Goal: Connect with others: Connect with other users

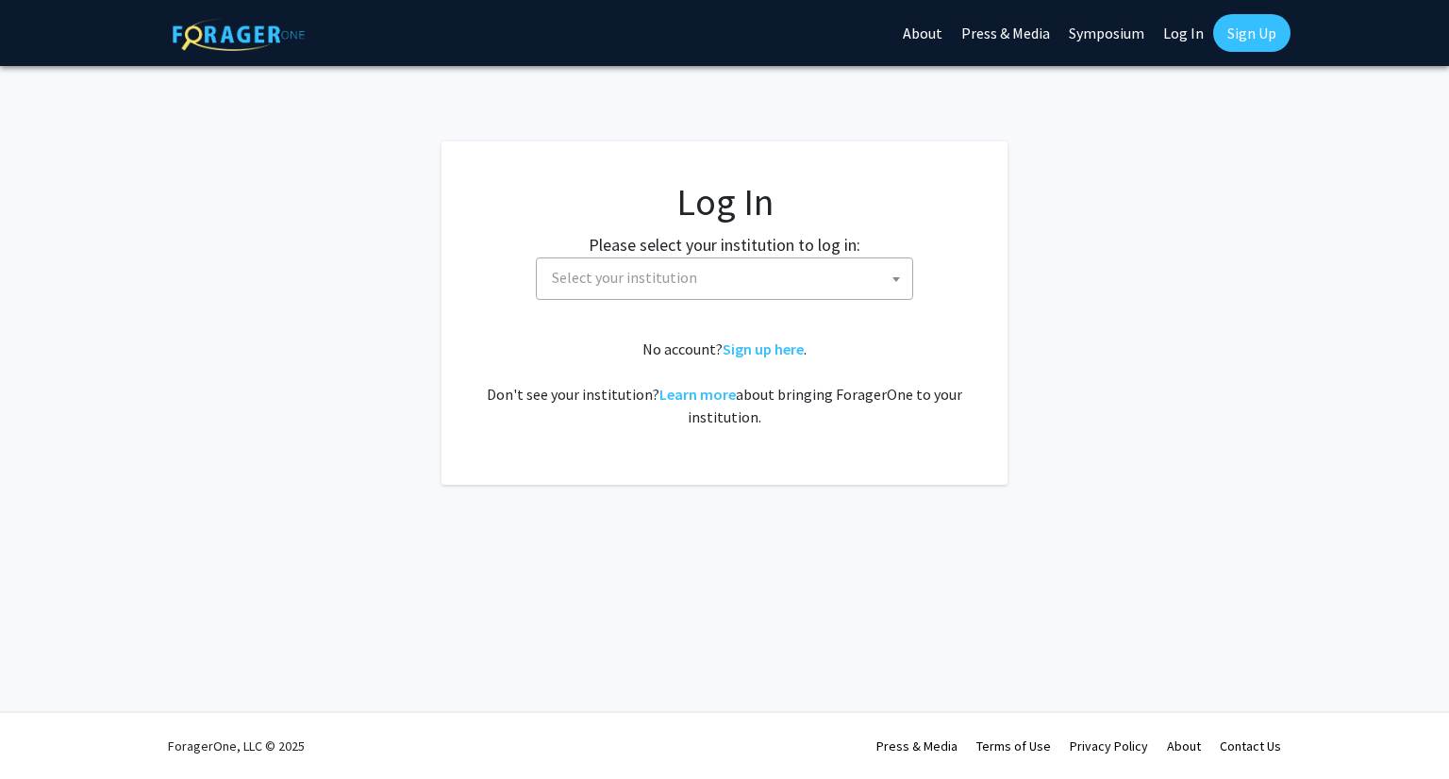
select select
click at [787, 291] on span "Select your institution" at bounding box center [728, 277] width 368 height 39
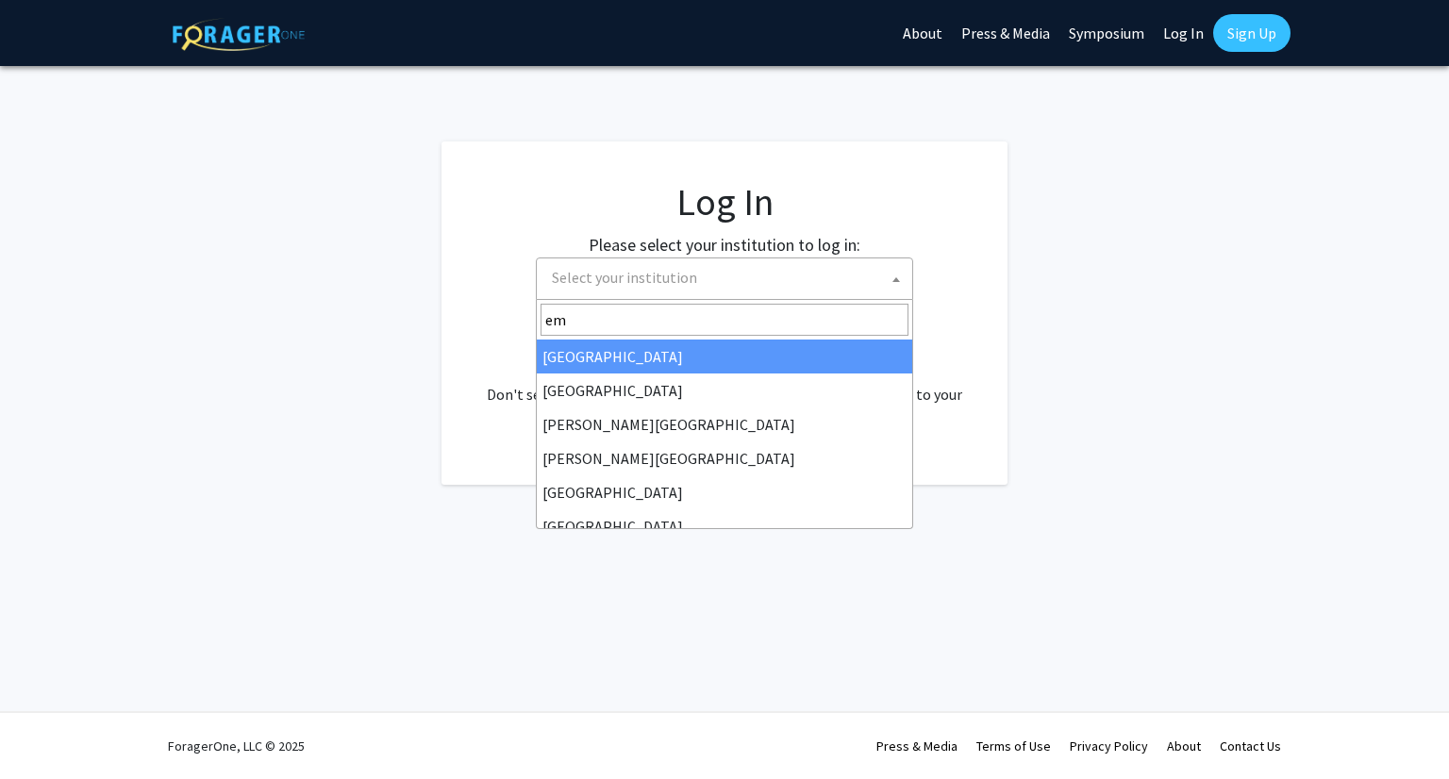
type input "emo"
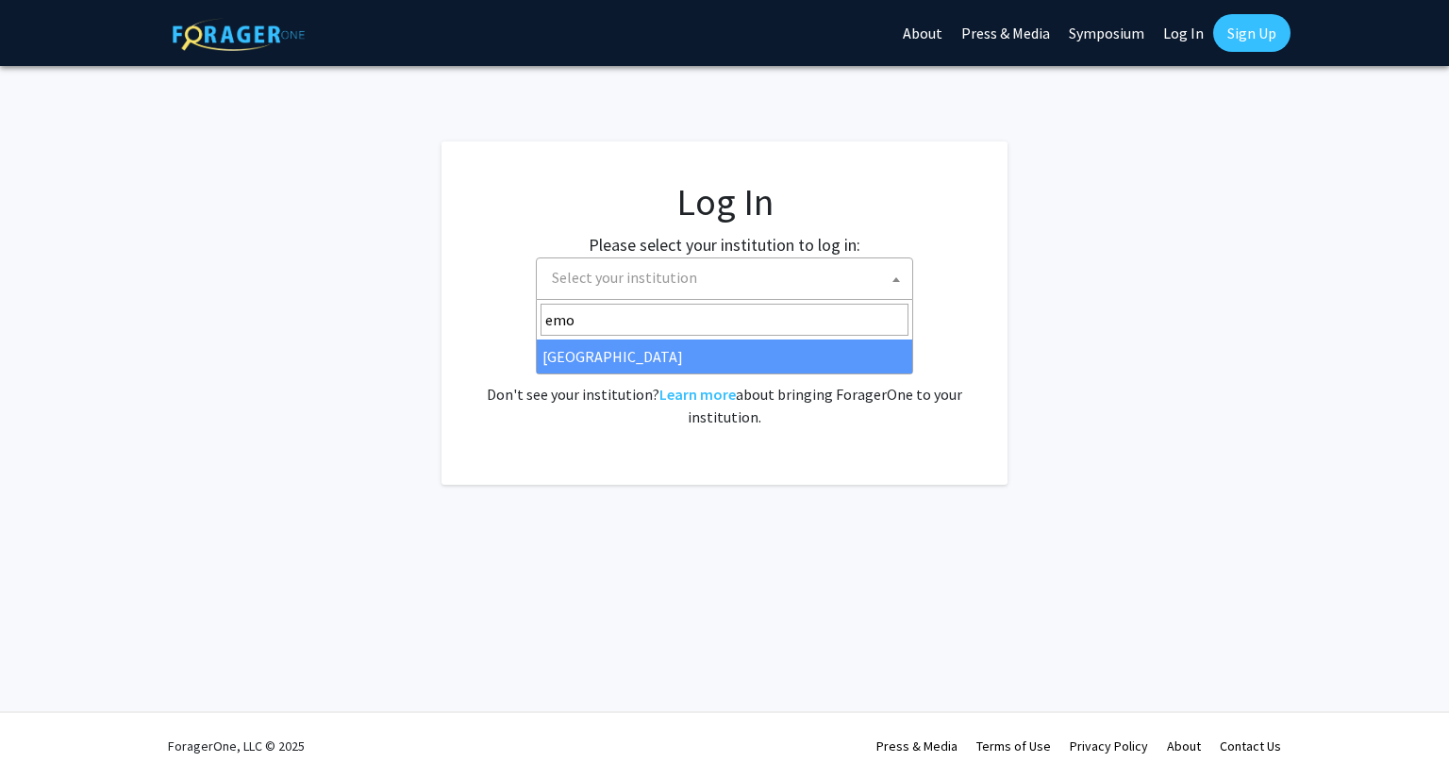
select select "12"
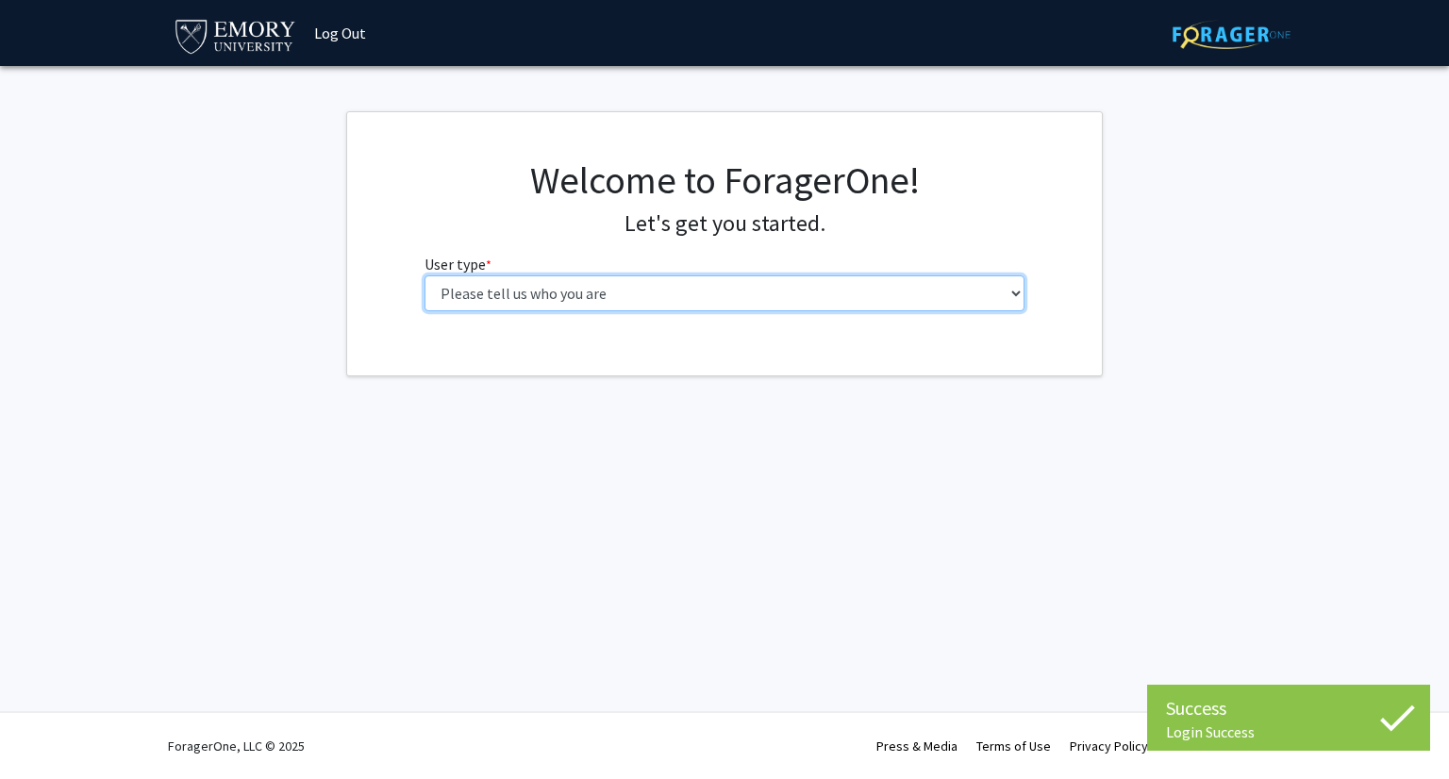
click at [592, 294] on select "Please tell us who you are Undergraduate Student Master's Student Doctoral Cand…" at bounding box center [724, 293] width 601 height 36
select select "1: undergrad"
click at [424, 275] on select "Please tell us who you are Undergraduate Student Master's Student Doctoral Cand…" at bounding box center [724, 293] width 601 height 36
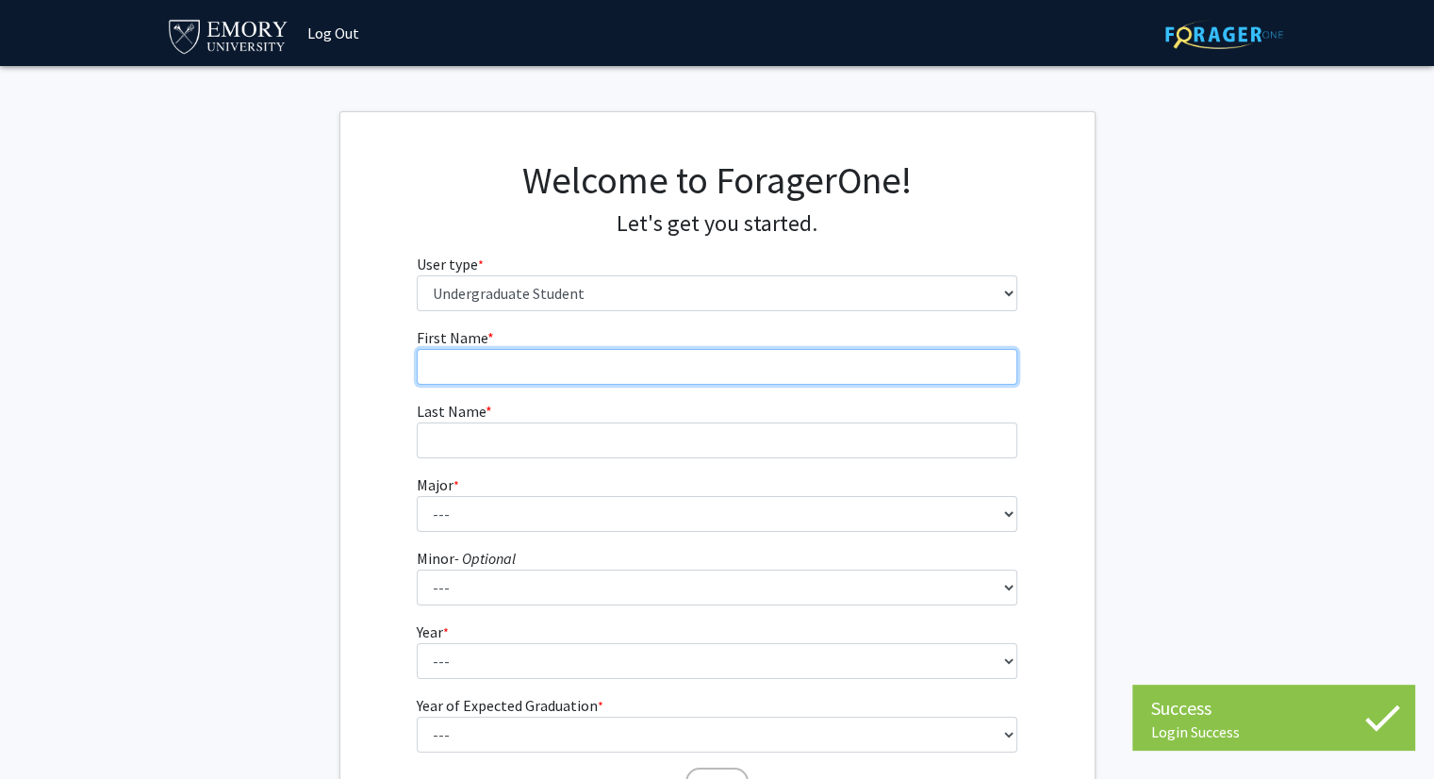
click at [563, 354] on input "First Name * required" at bounding box center [717, 367] width 601 height 36
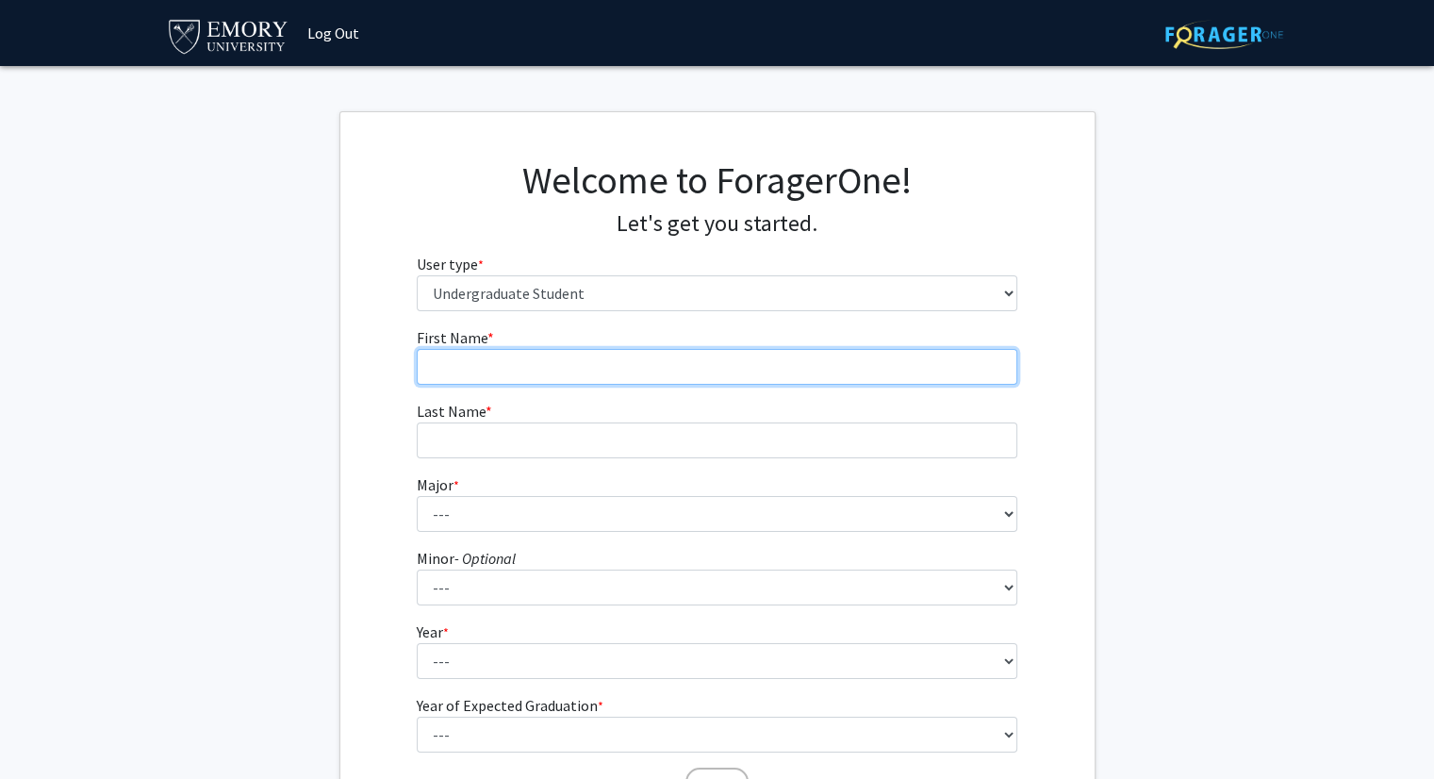
type input "[PERSON_NAME]"
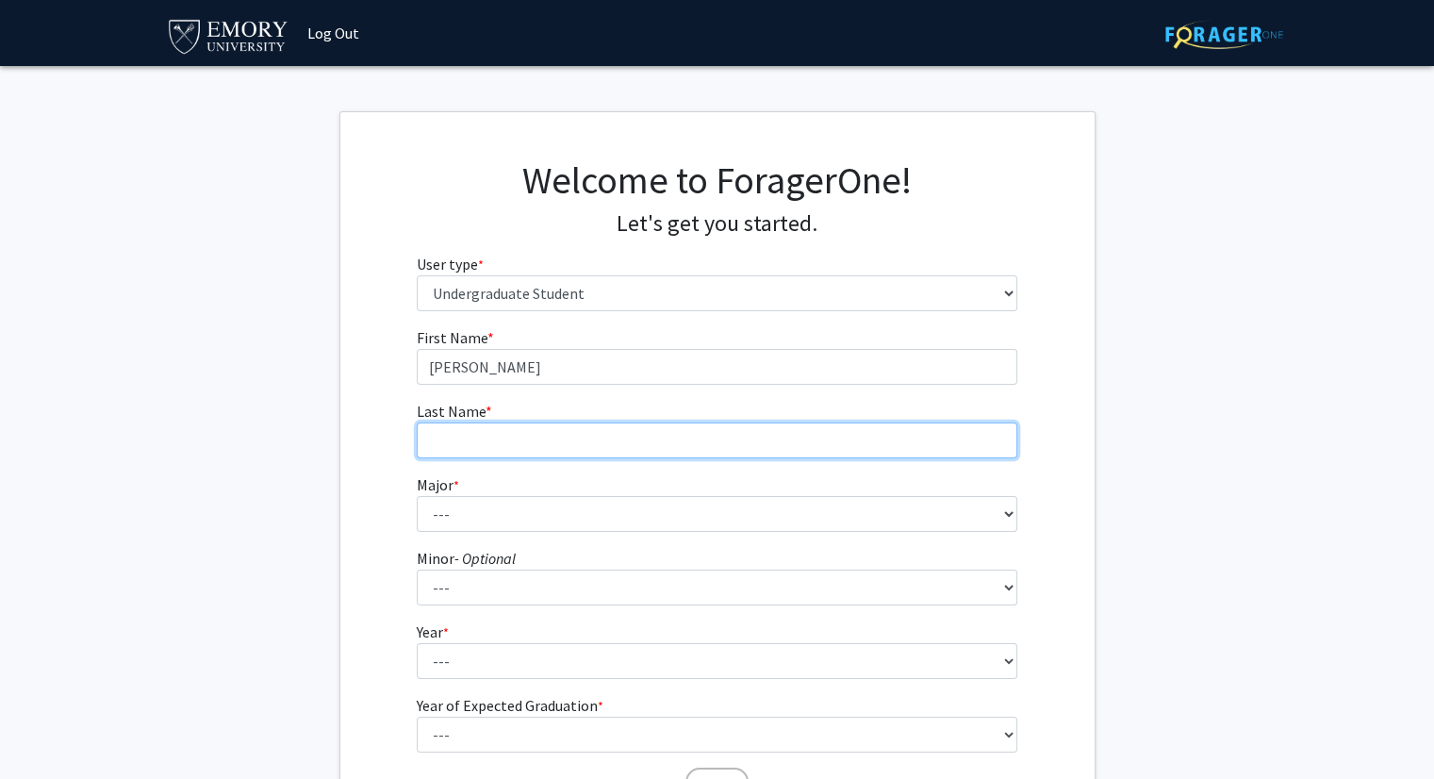
type input "Long"
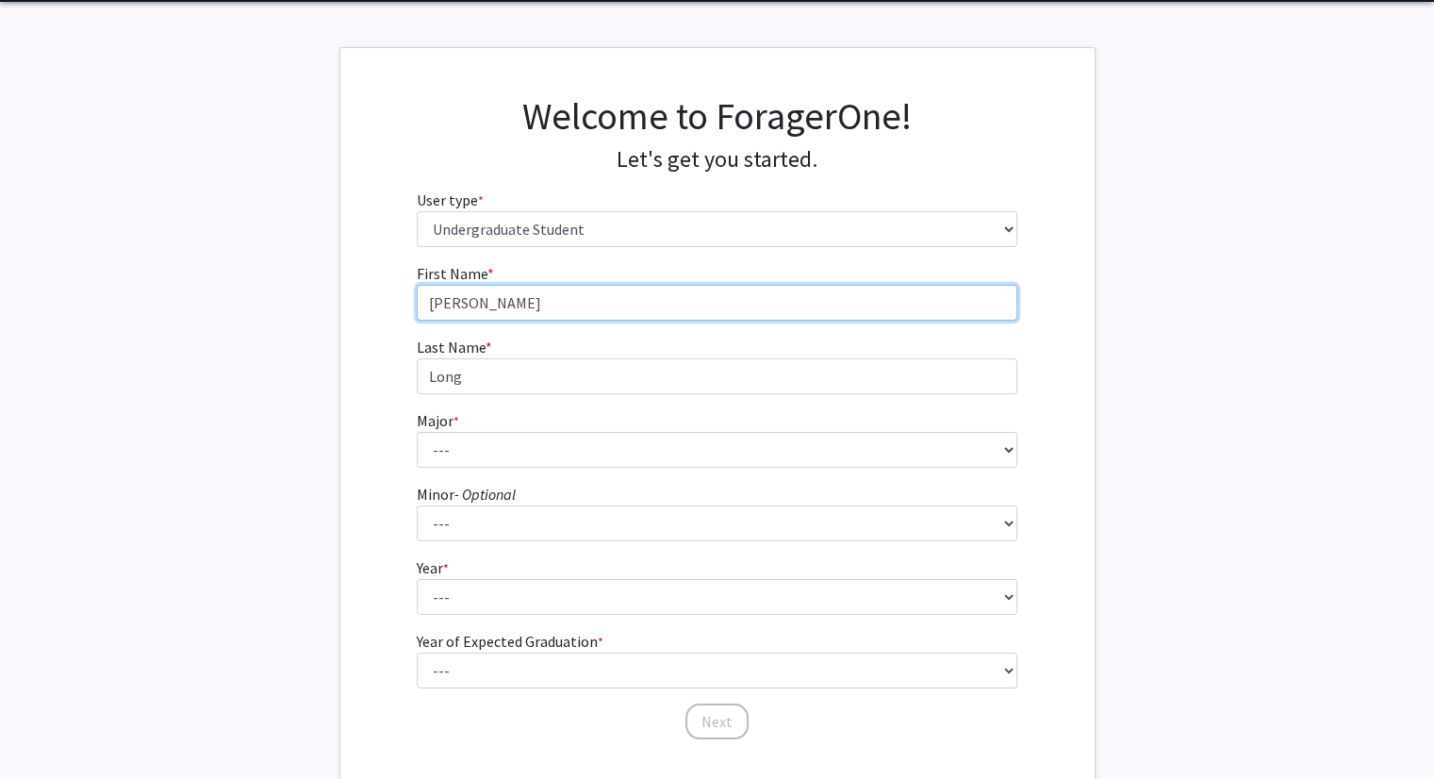
scroll to position [67, 0]
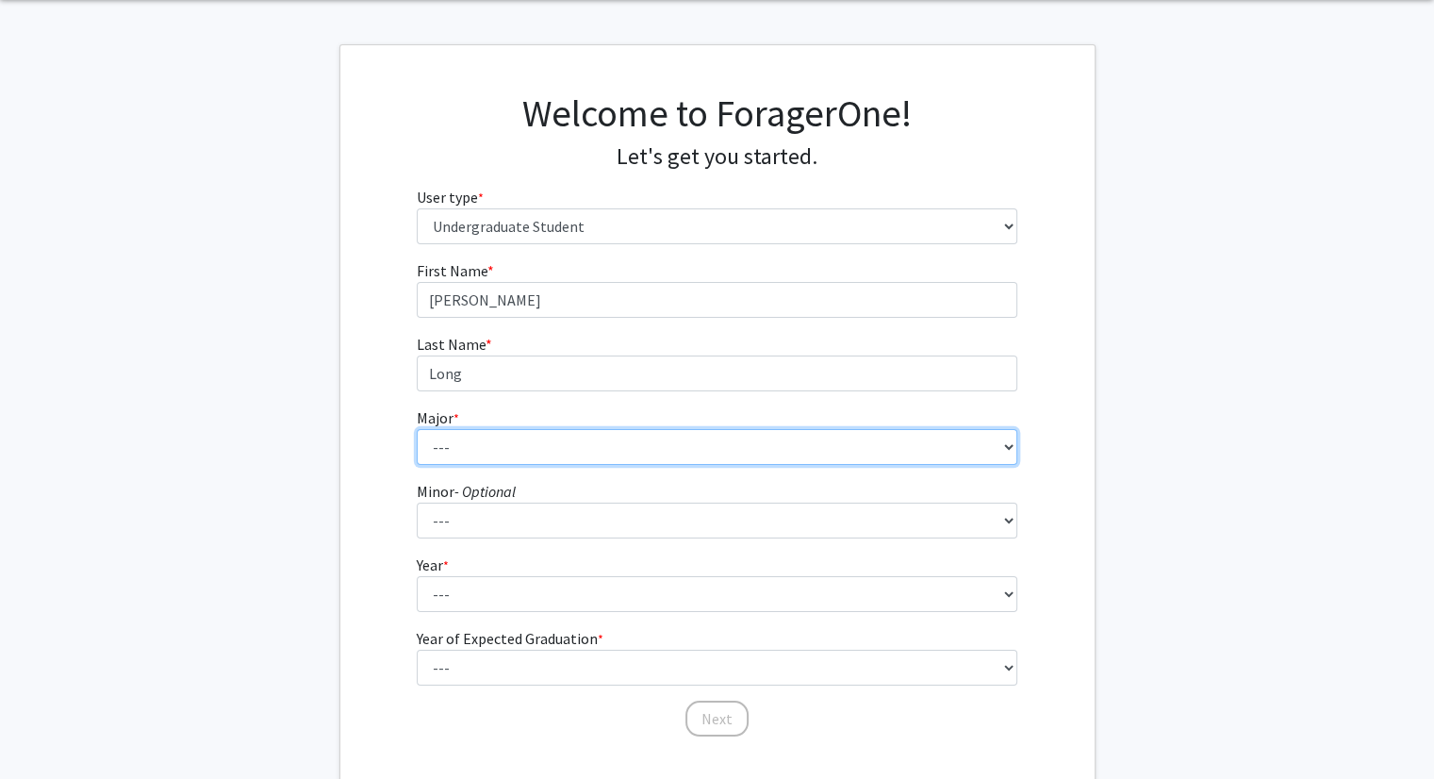
click at [507, 429] on select "--- Accounting African American Studies African Studies American Studies Analyt…" at bounding box center [717, 447] width 601 height 36
select select "8: 969"
click at [417, 429] on select "--- Accounting African American Studies African Studies American Studies Analyt…" at bounding box center [717, 447] width 601 height 36
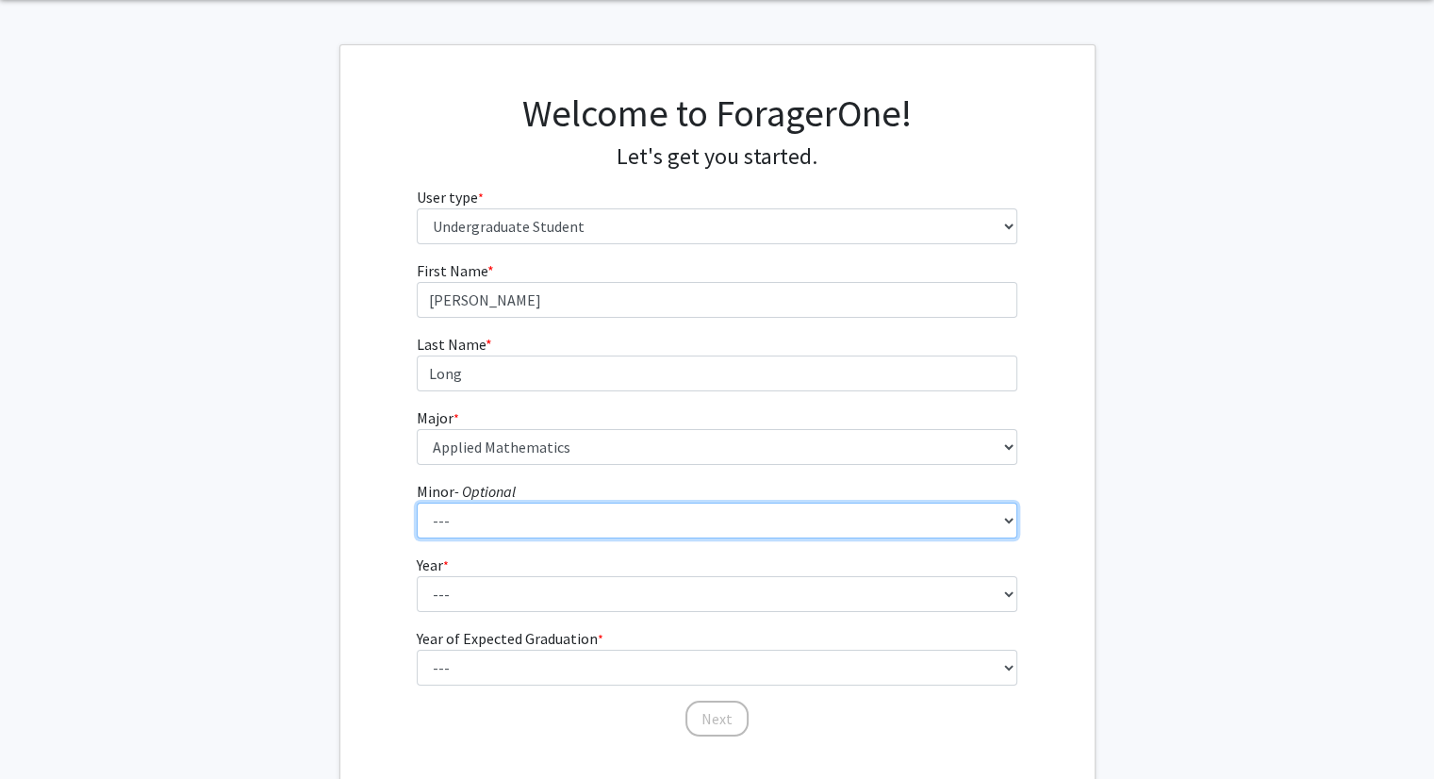
click at [588, 522] on select "--- African American Studies African Studies American Studies Ancient Mediterra…" at bounding box center [717, 521] width 601 height 36
select select "19: 746"
click at [417, 503] on select "--- African American Studies African Studies American Studies Ancient Mediterra…" at bounding box center [717, 521] width 601 height 36
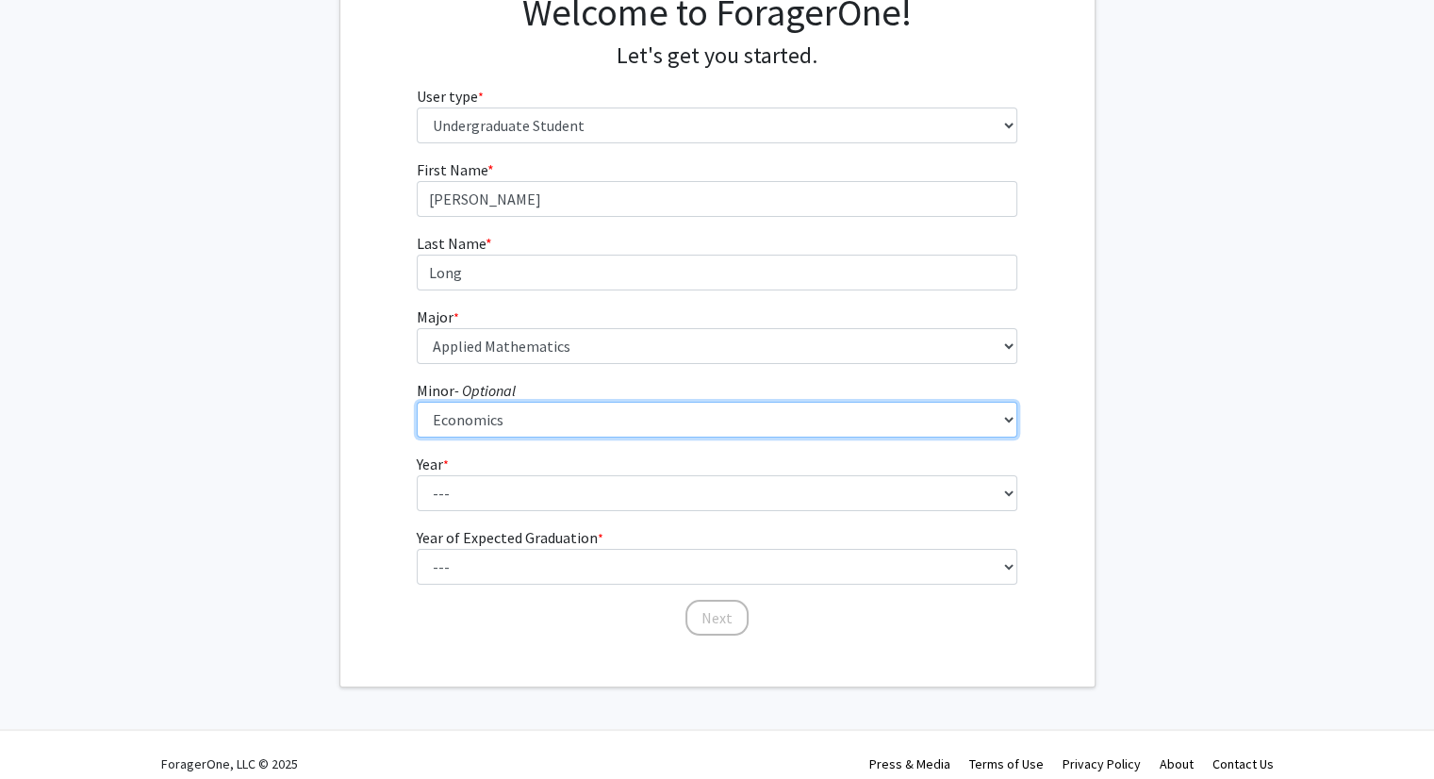
scroll to position [185, 0]
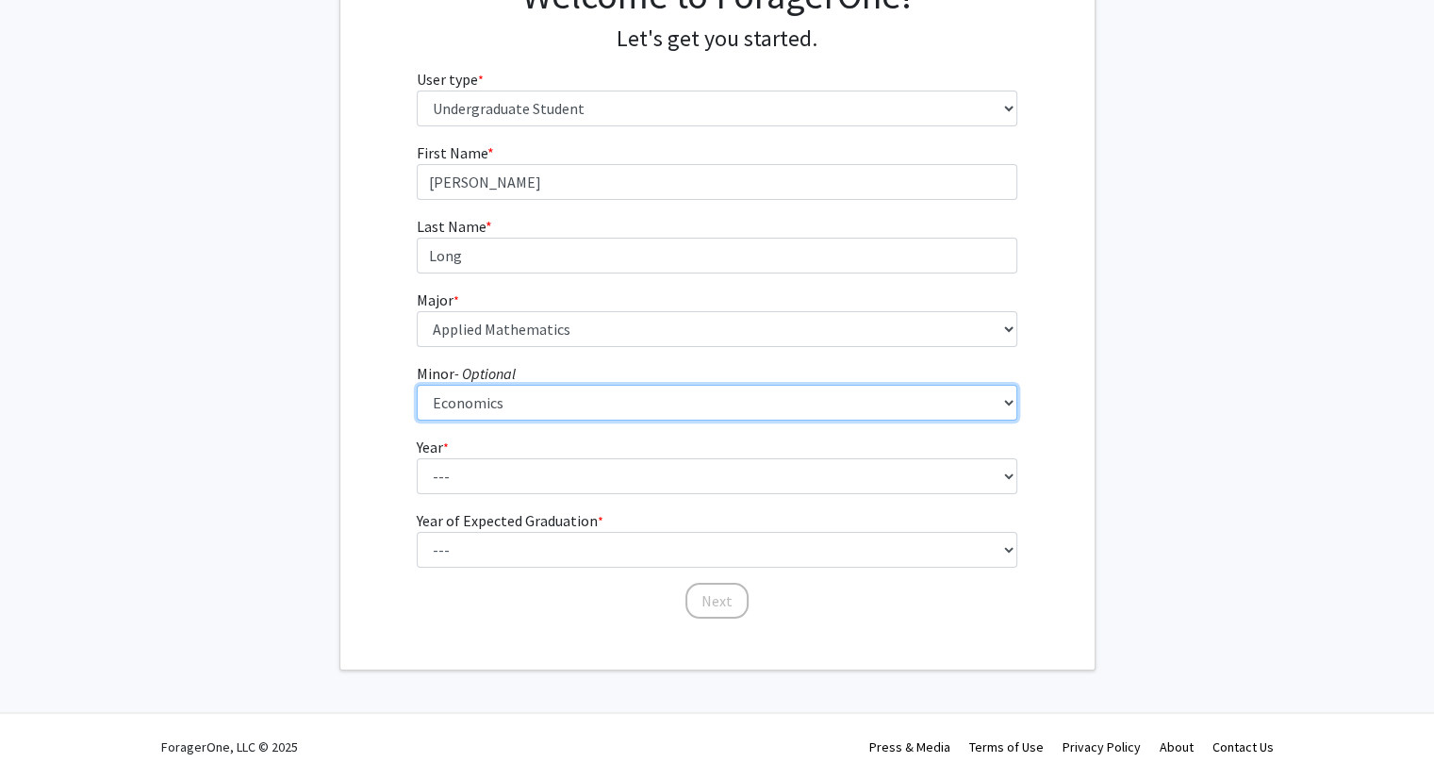
click at [547, 396] on select "--- African American Studies African Studies American Studies Ancient Mediterra…" at bounding box center [717, 403] width 601 height 36
click at [549, 400] on select "--- African American Studies African Studies American Studies Ancient Mediterra…" at bounding box center [717, 403] width 601 height 36
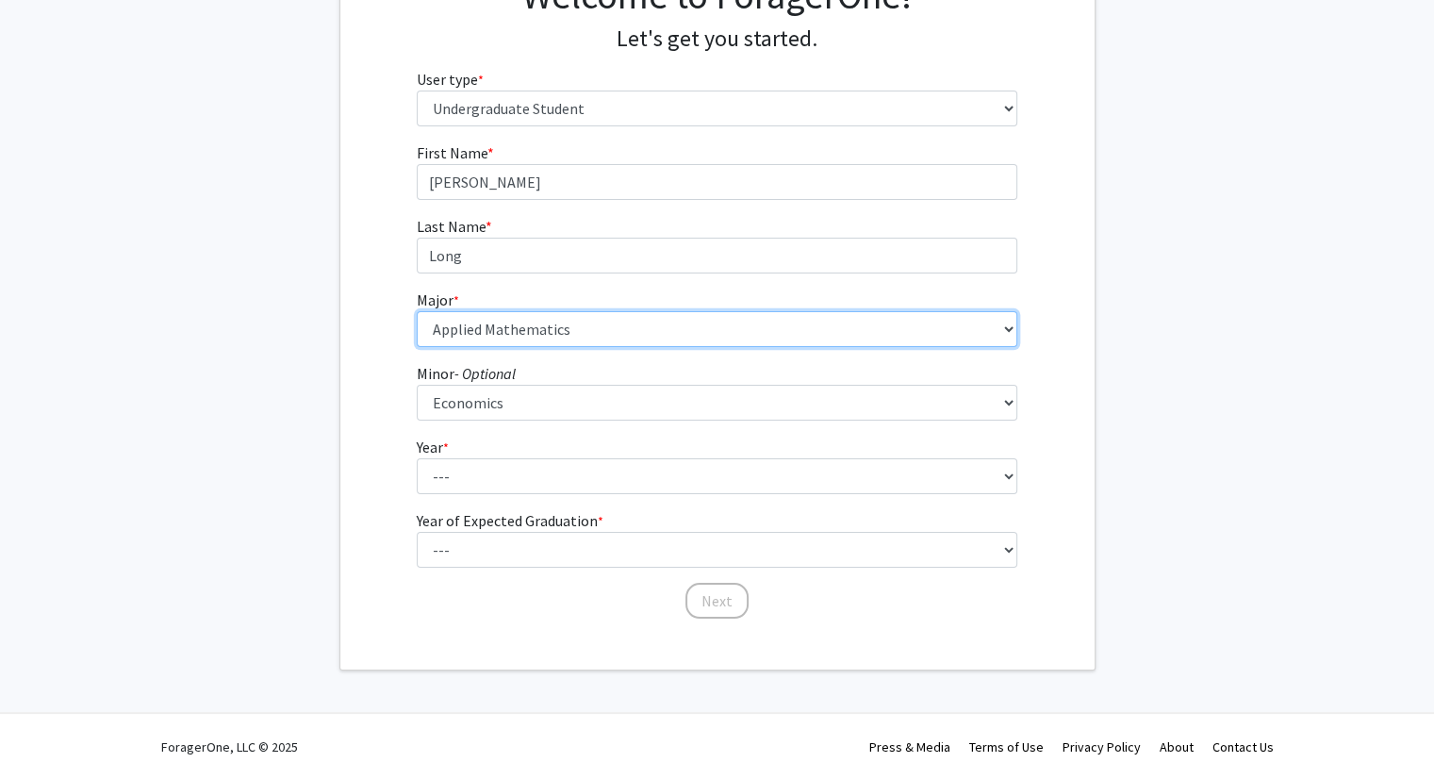
click at [550, 336] on select "--- Accounting African American Studies African Studies American Studies Analyt…" at bounding box center [717, 329] width 601 height 36
select select "21: 982"
click at [417, 311] on select "--- Accounting African American Studies African Studies American Studies Analyt…" at bounding box center [717, 329] width 601 height 36
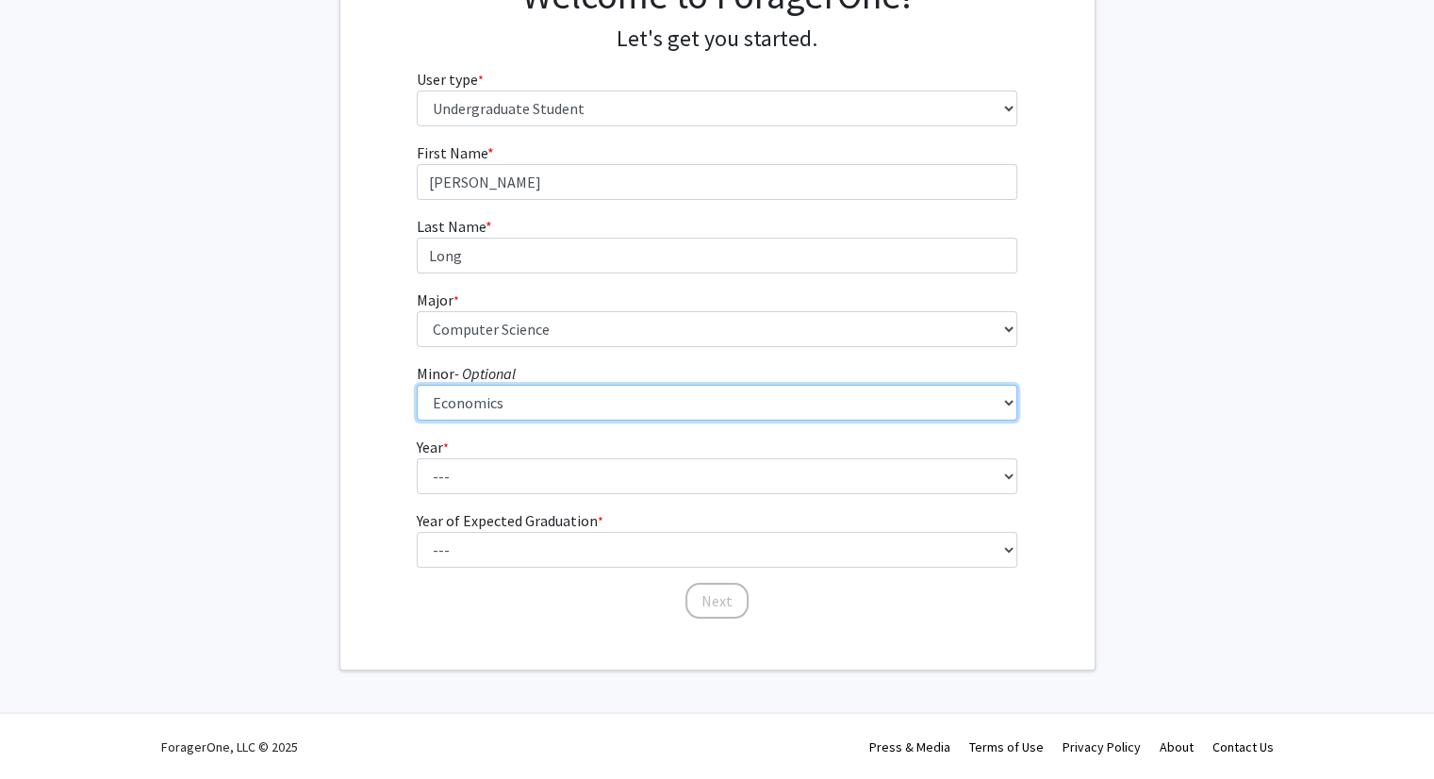
click at [541, 411] on select "--- African American Studies African Studies American Studies Ancient Mediterra…" at bounding box center [717, 403] width 601 height 36
select select "6: 733"
click at [417, 385] on select "--- African American Studies African Studies American Studies Ancient Mediterra…" at bounding box center [717, 403] width 601 height 36
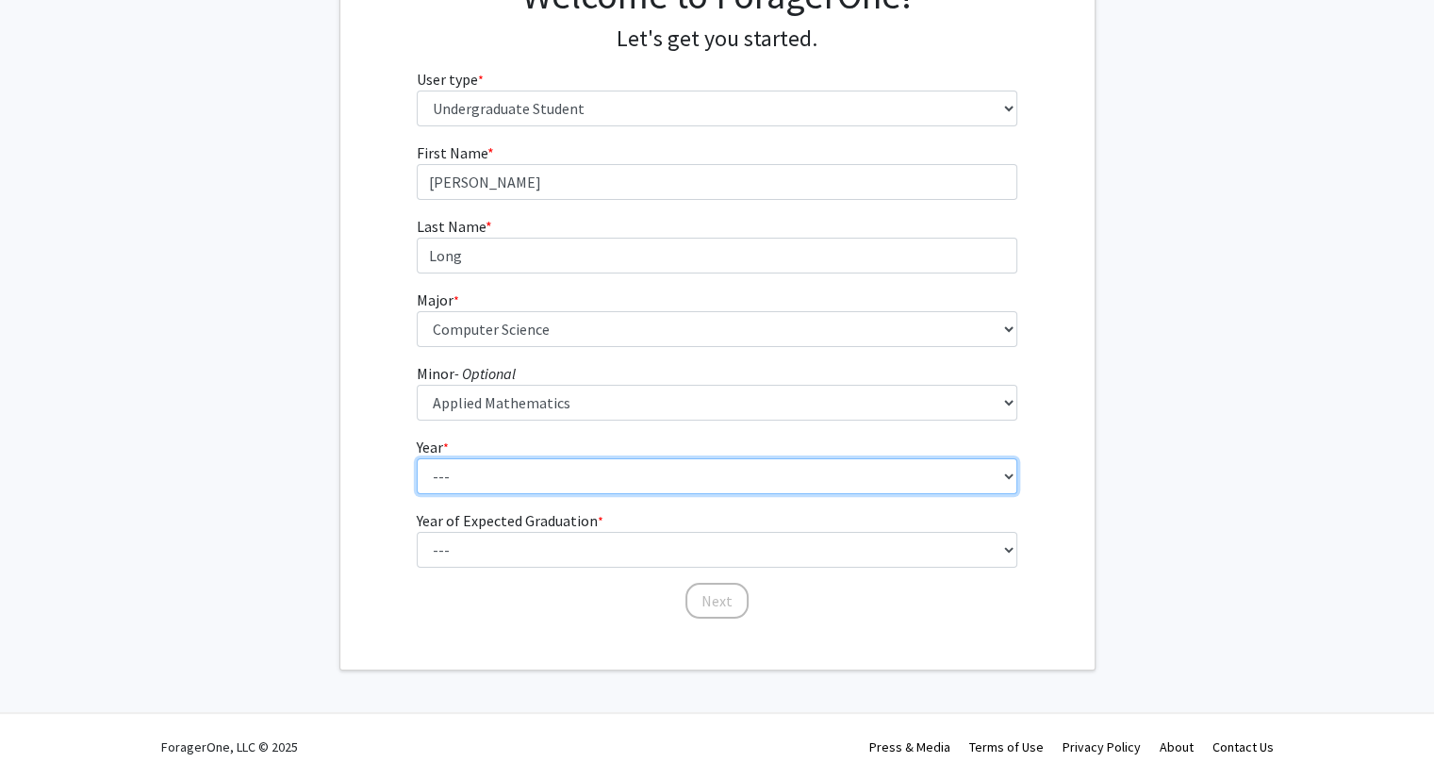
click at [583, 472] on select "--- First-year Sophomore Junior Senior Postbaccalaureate Certificate" at bounding box center [717, 476] width 601 height 36
select select "1: first-year"
click at [417, 458] on select "--- First-year Sophomore Junior Senior Postbaccalaureate Certificate" at bounding box center [717, 476] width 601 height 36
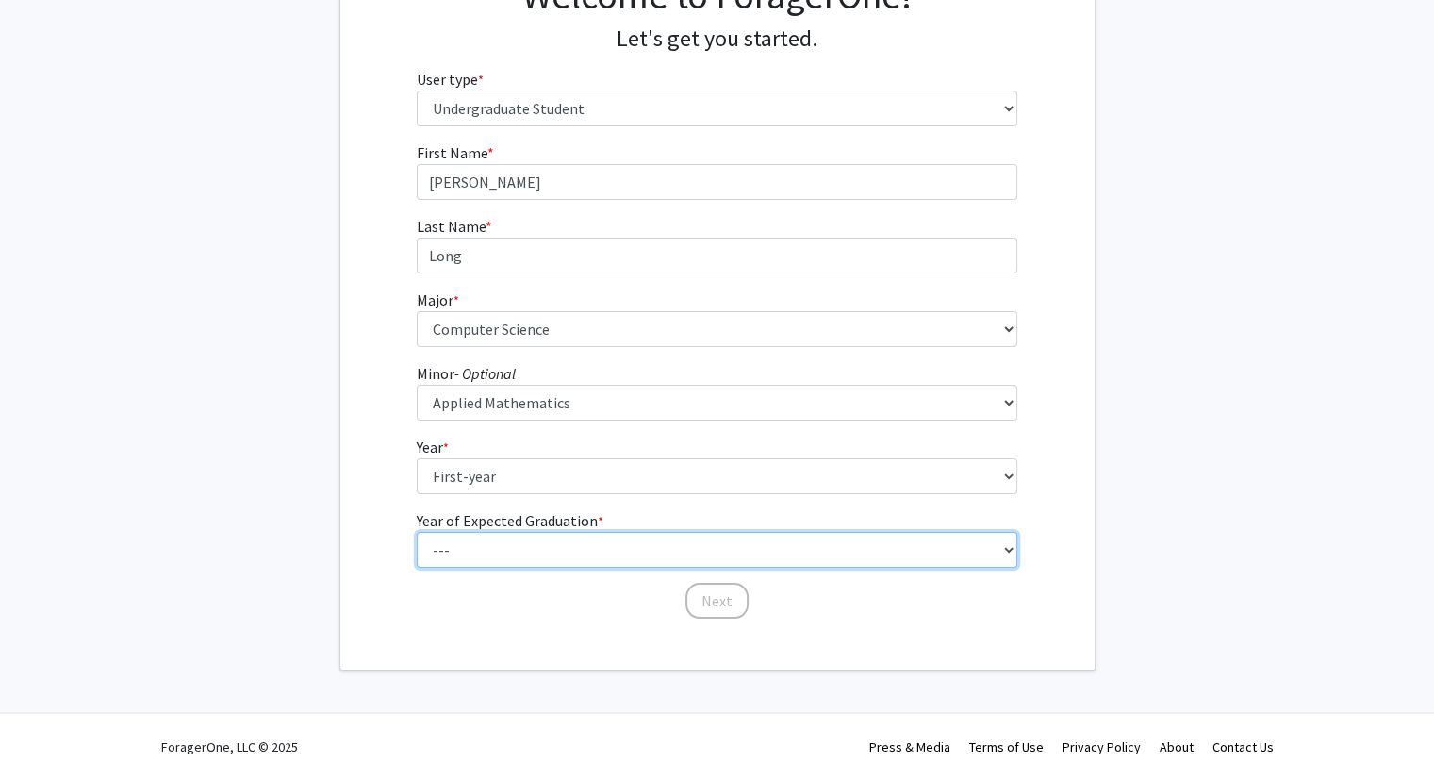
click at [572, 539] on select "--- 2025 2026 2027 2028 2029 2030 2031 2032 2033 2034" at bounding box center [717, 550] width 601 height 36
select select "5: 2029"
click at [417, 532] on select "--- 2025 2026 2027 2028 2029 2030 2031 2032 2033 2034" at bounding box center [717, 550] width 601 height 36
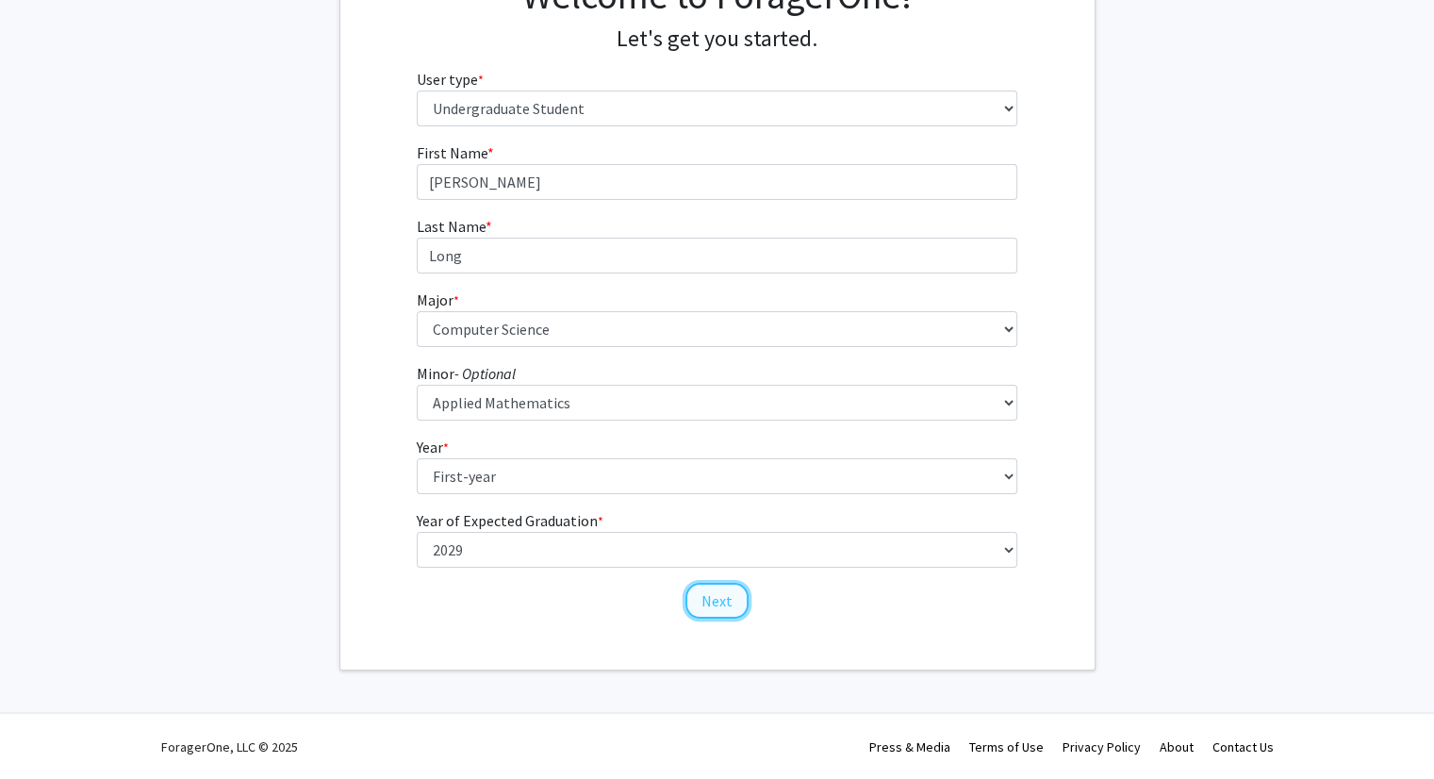
click at [728, 606] on button "Next" at bounding box center [717, 601] width 63 height 36
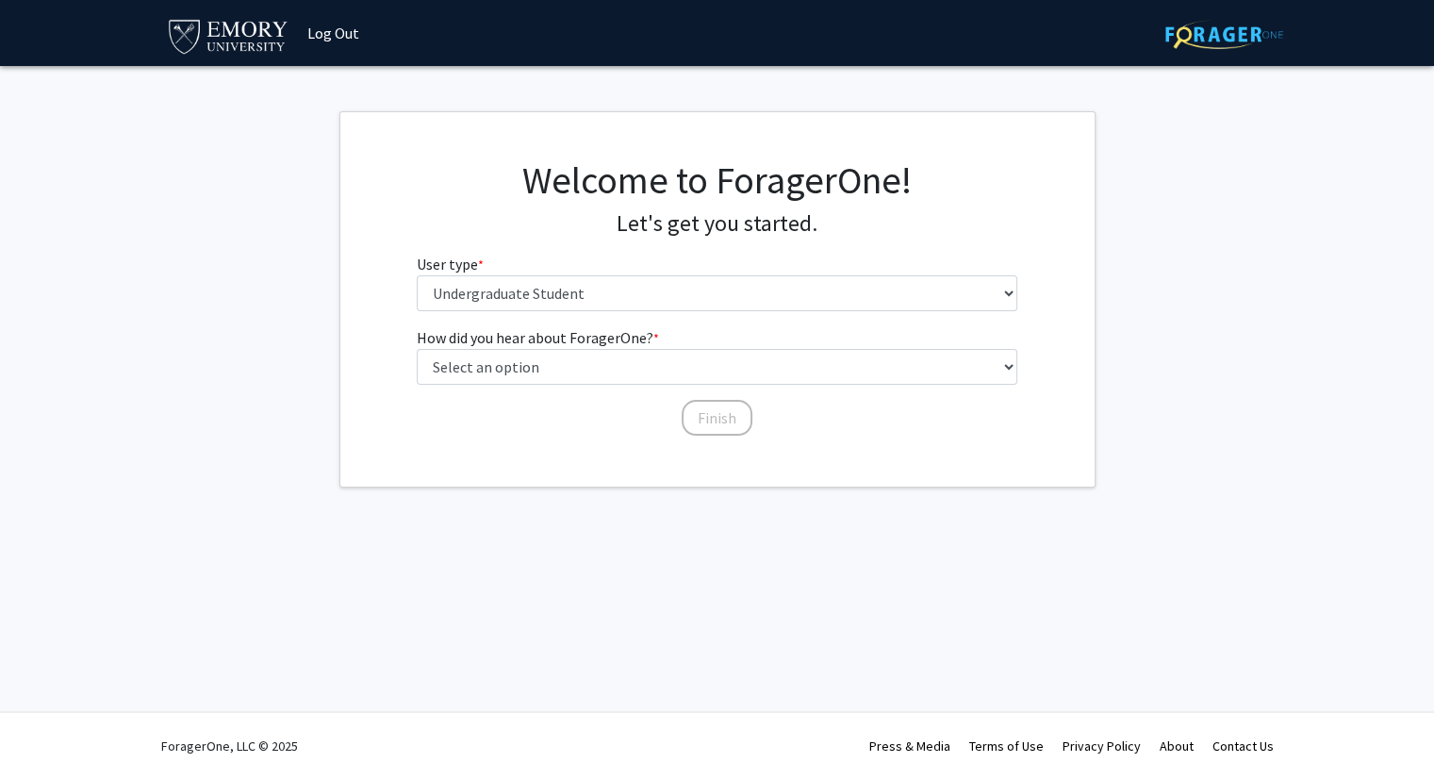
scroll to position [0, 0]
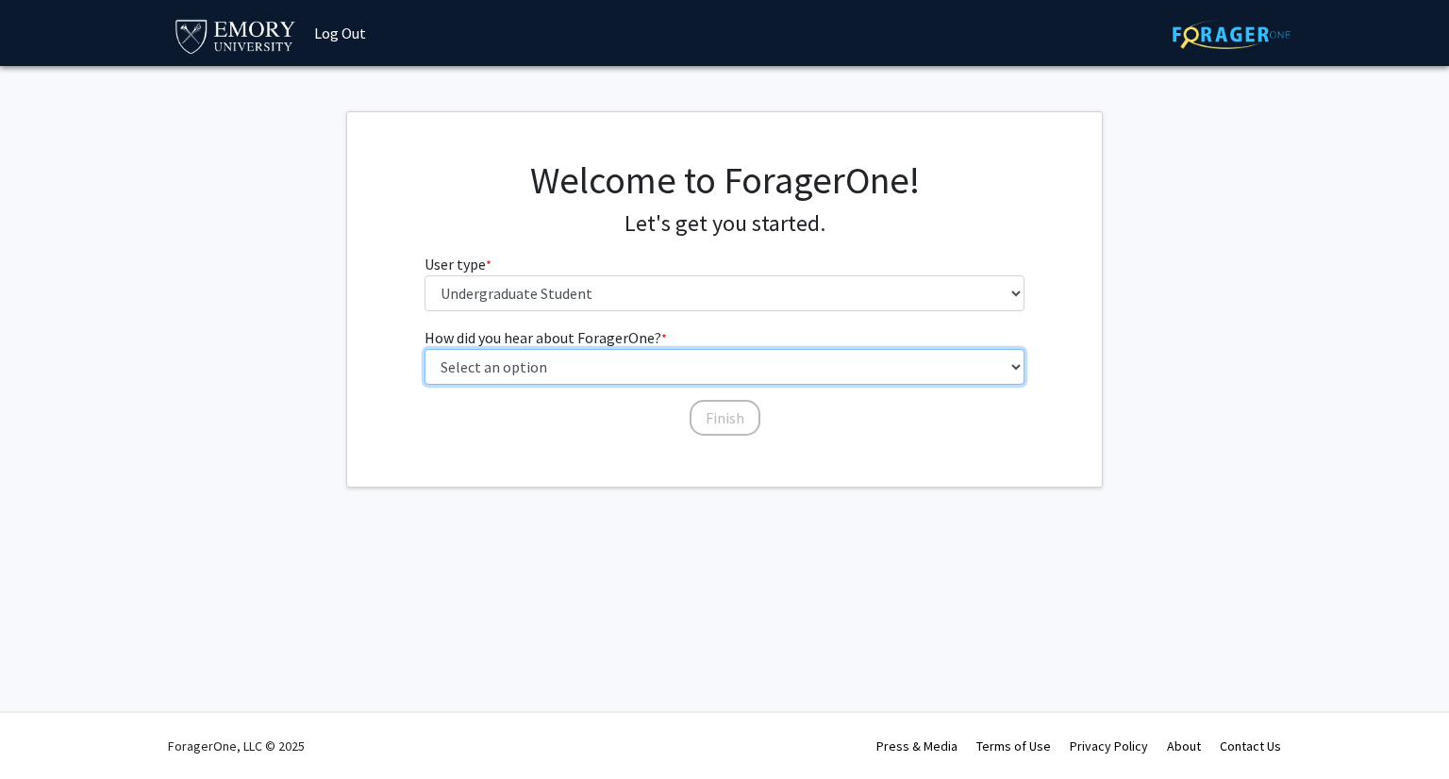
click at [694, 373] on select "Select an option Peer/student recommendation Faculty/staff recommendation Unive…" at bounding box center [724, 367] width 601 height 36
select select "5: other"
click at [424, 349] on select "Select an option Peer/student recommendation Faculty/staff recommendation Unive…" at bounding box center [724, 367] width 601 height 36
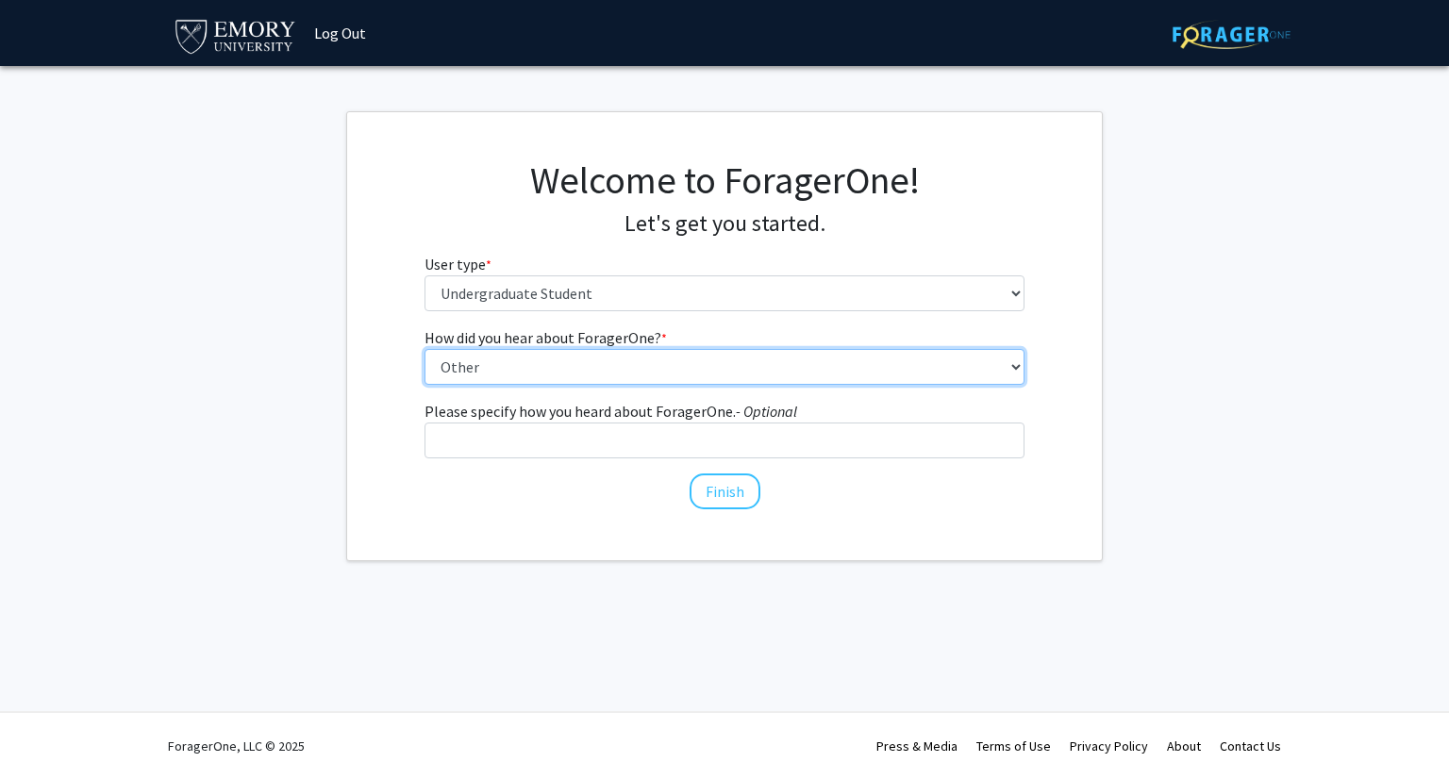
click at [664, 356] on select "Select an option Peer/student recommendation Faculty/staff recommendation Unive…" at bounding box center [724, 367] width 601 height 36
click at [664, 364] on select "Select an option Peer/student recommendation Faculty/staff recommendation Unive…" at bounding box center [724, 367] width 601 height 36
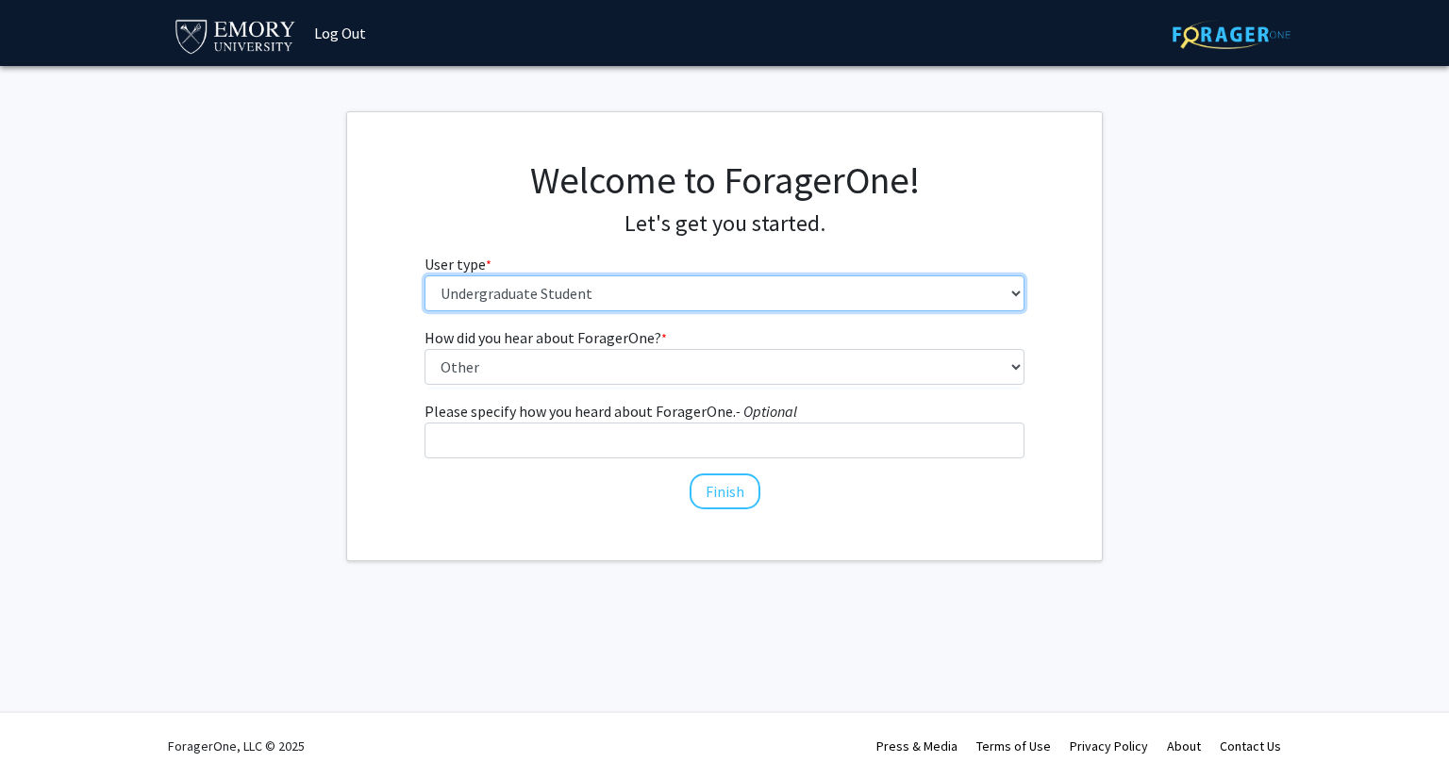
click at [656, 295] on select "Please tell us who you are Undergraduate Student Master's Student Doctoral Cand…" at bounding box center [724, 293] width 601 height 36
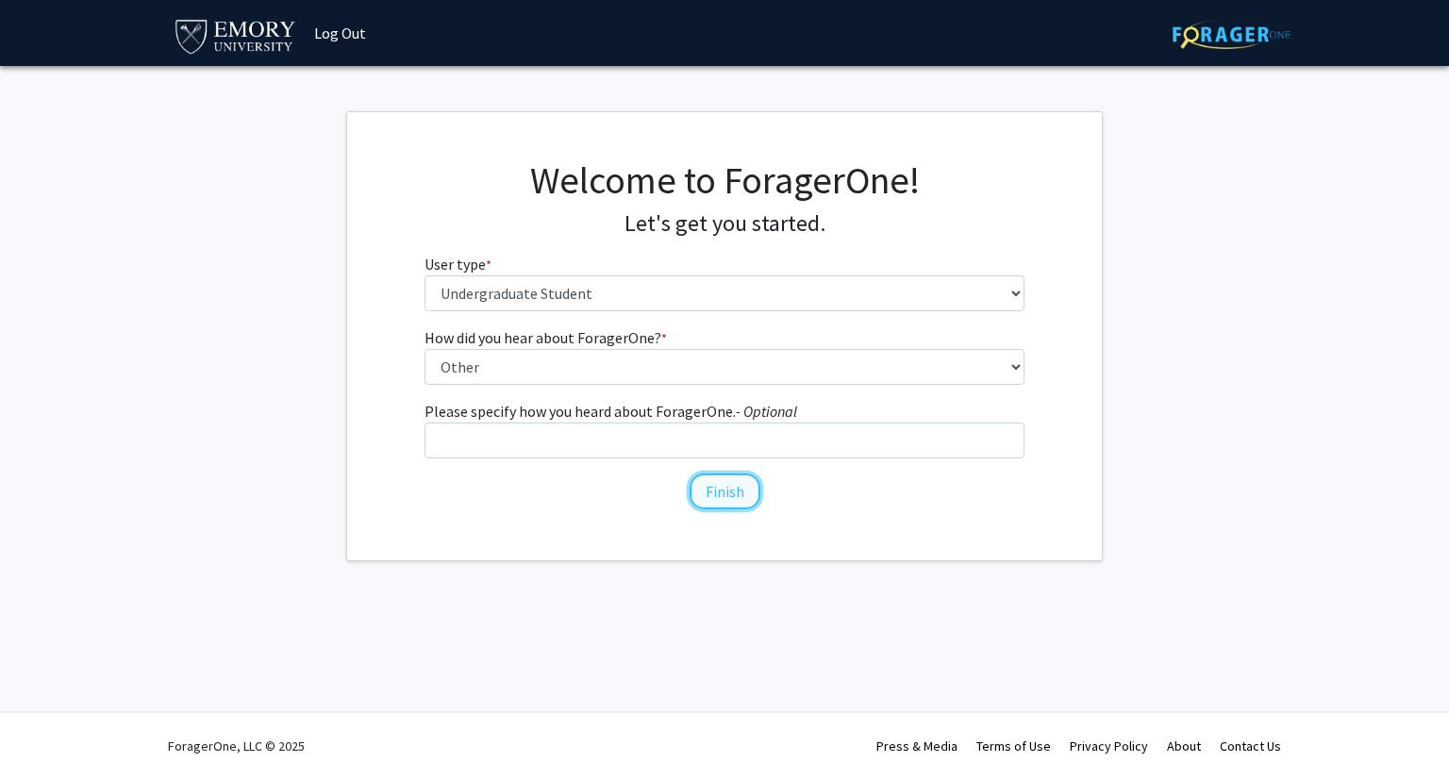
click at [741, 501] on button "Finish" at bounding box center [724, 491] width 71 height 36
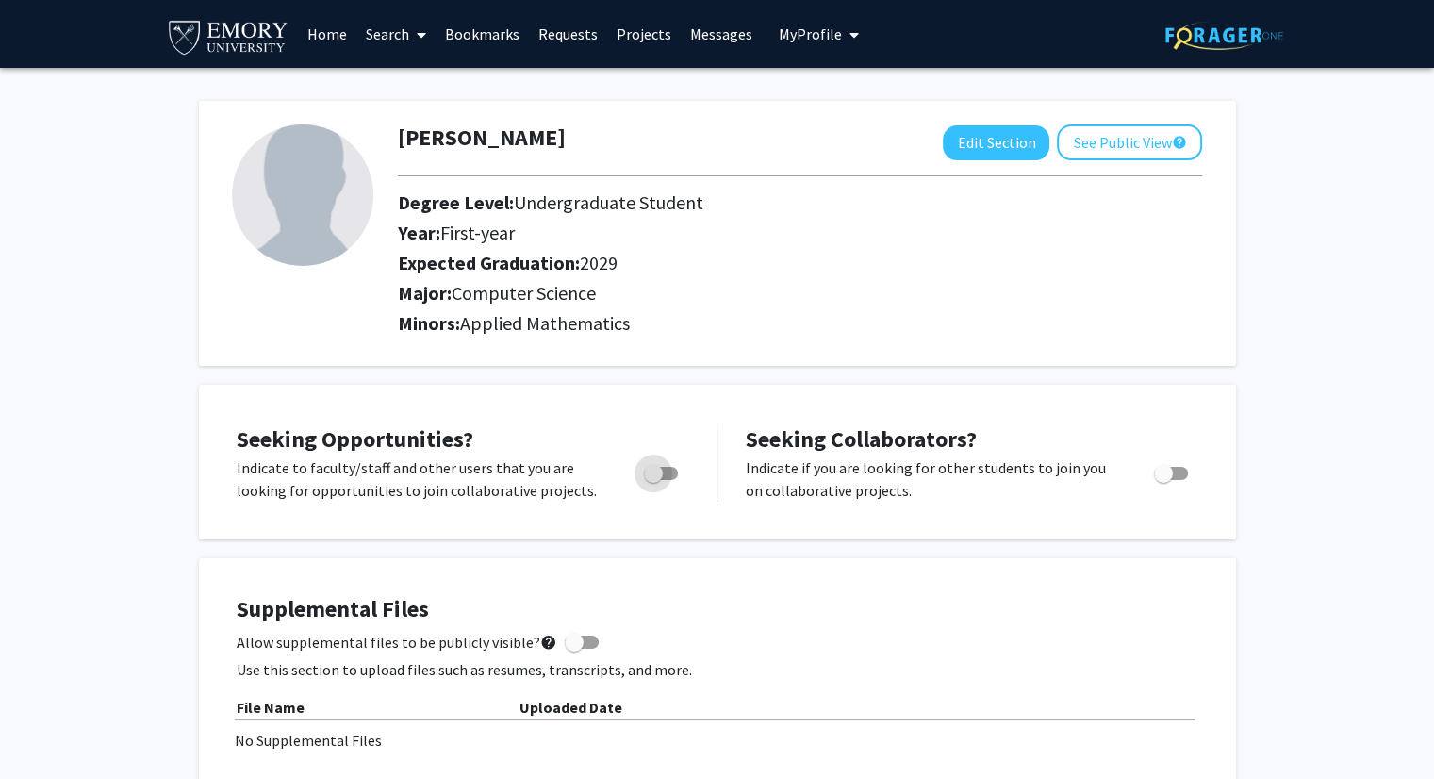
click at [655, 478] on span "Toggle" at bounding box center [653, 473] width 19 height 19
click at [654, 480] on input "Are you actively seeking opportunities?" at bounding box center [653, 480] width 1 height 1
checkbox input "true"
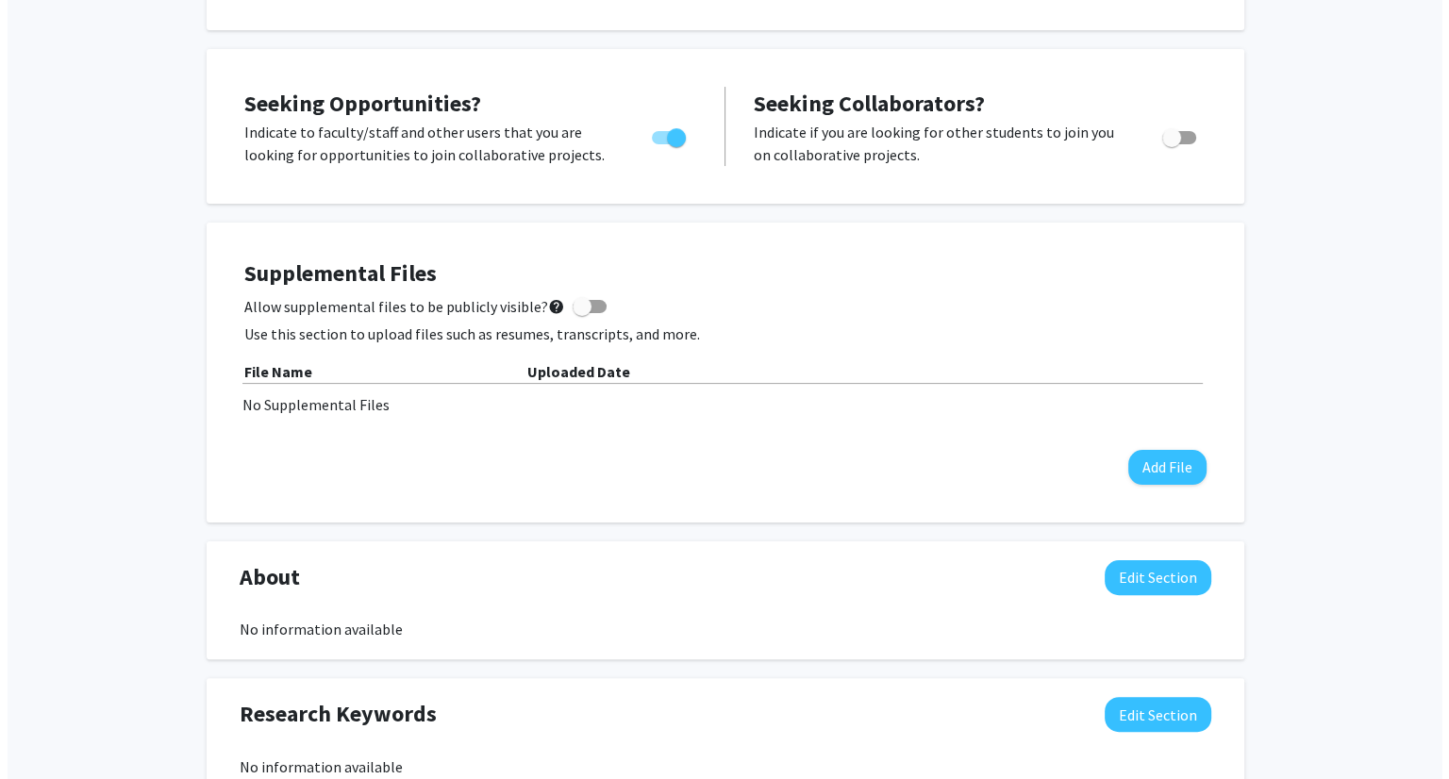
scroll to position [342, 0]
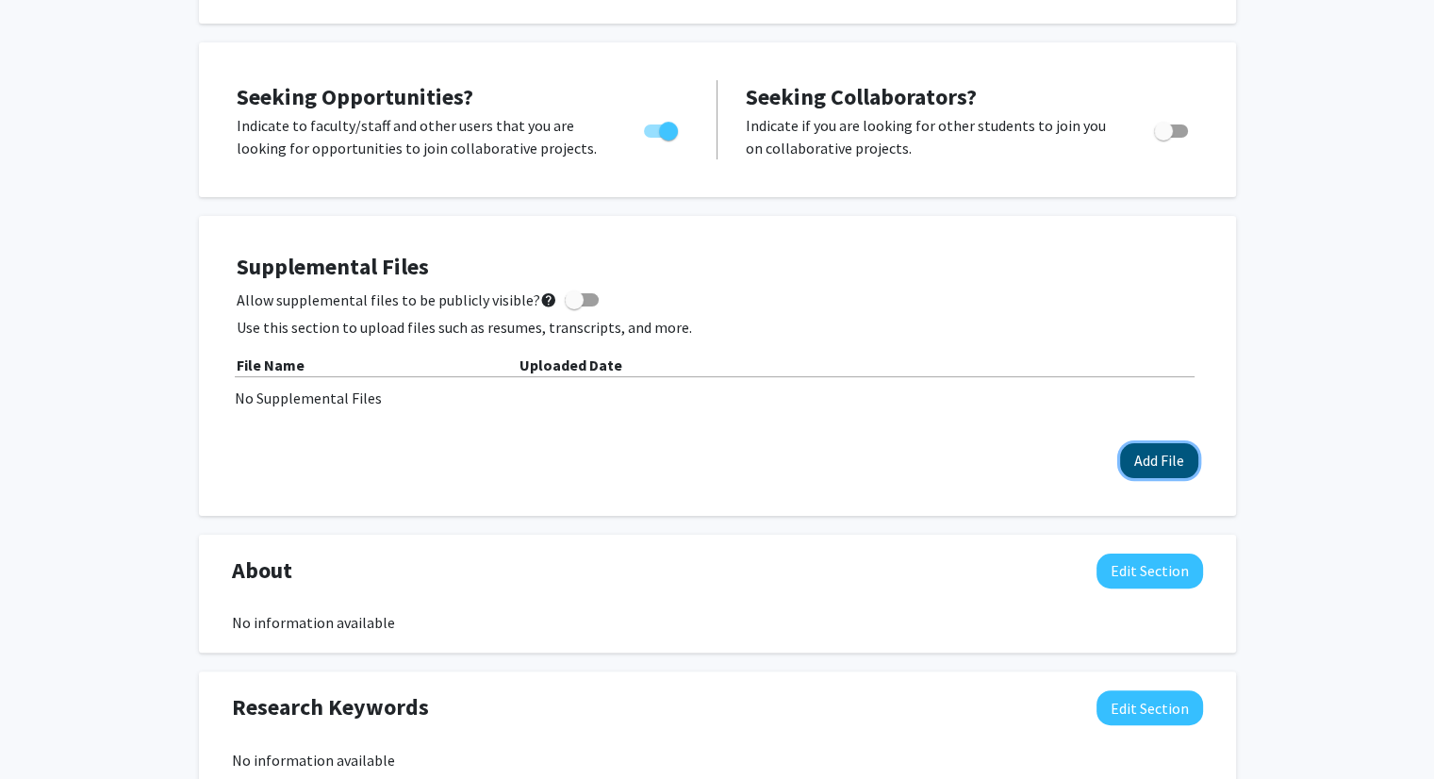
click at [1139, 453] on button "Add File" at bounding box center [1159, 460] width 78 height 35
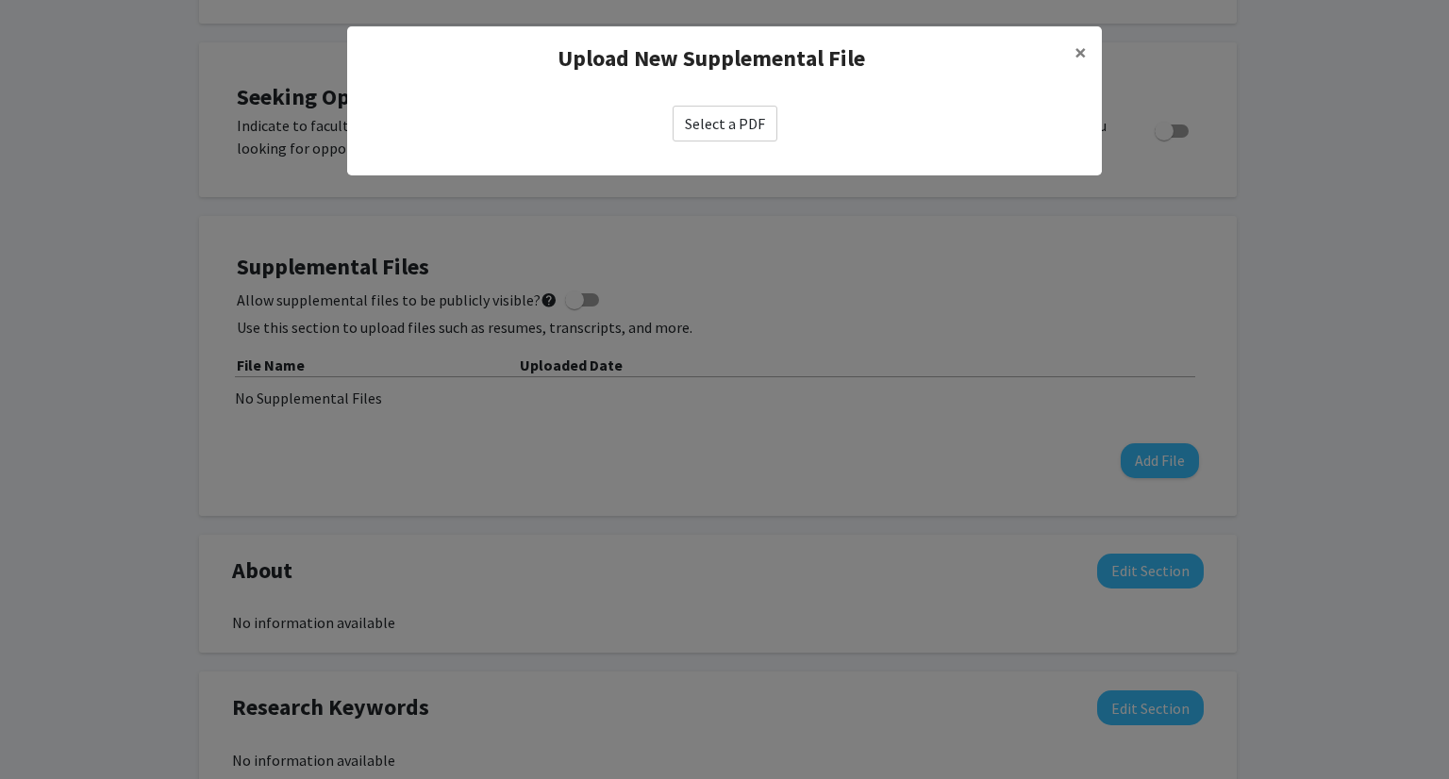
click at [696, 124] on label "Select a PDF" at bounding box center [724, 124] width 105 height 36
click at [0, 0] on input "Select a PDF" at bounding box center [0, 0] width 0 height 0
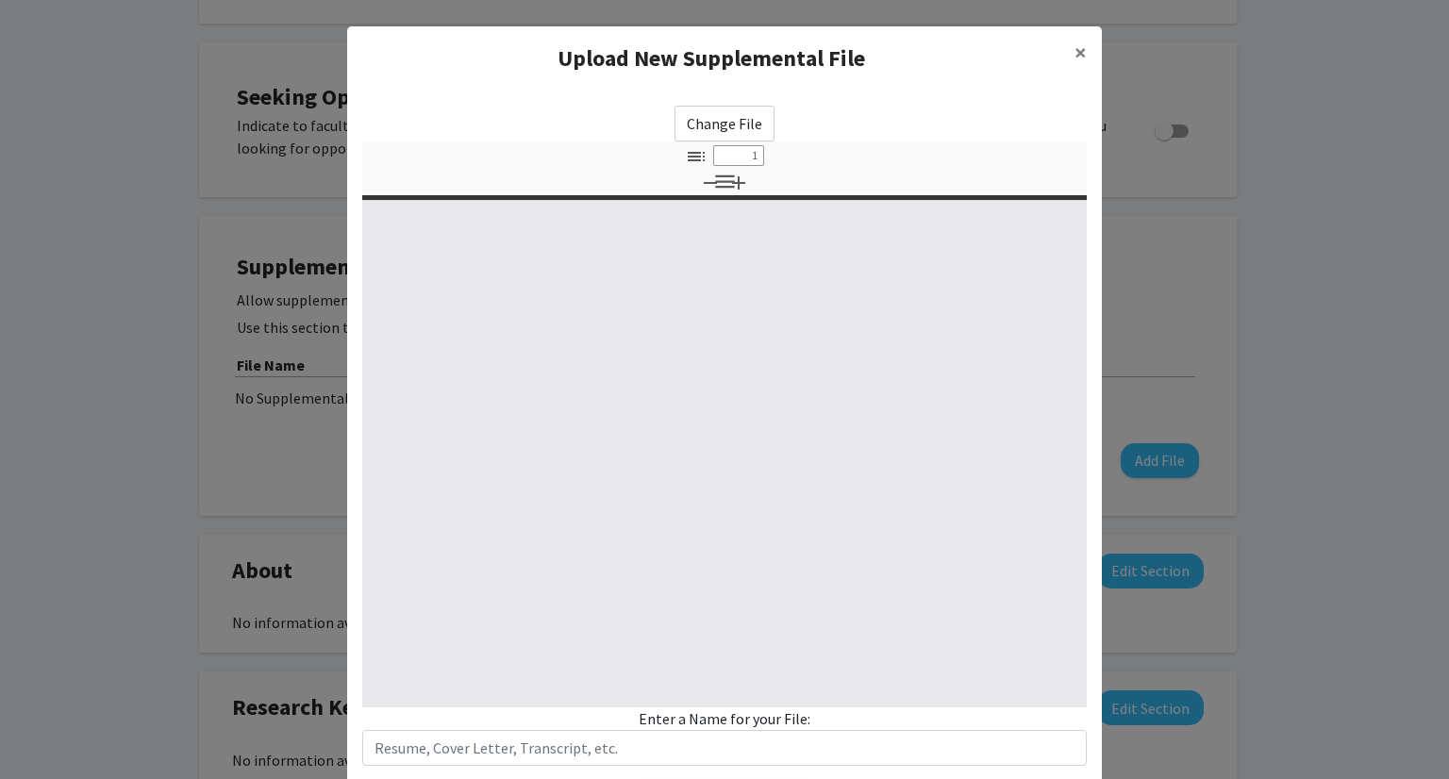
select select "custom"
type input "0"
select select "custom"
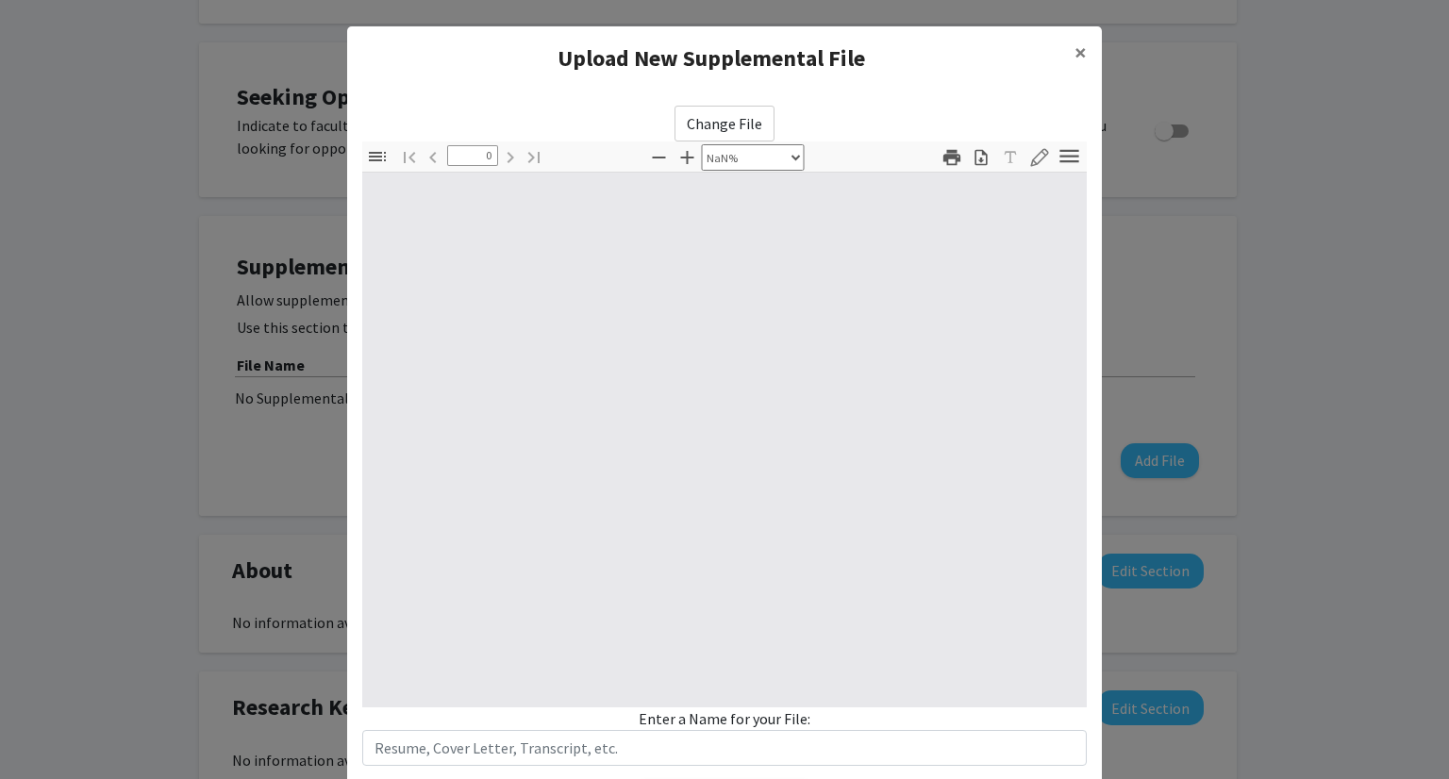
type input "1"
select select "auto"
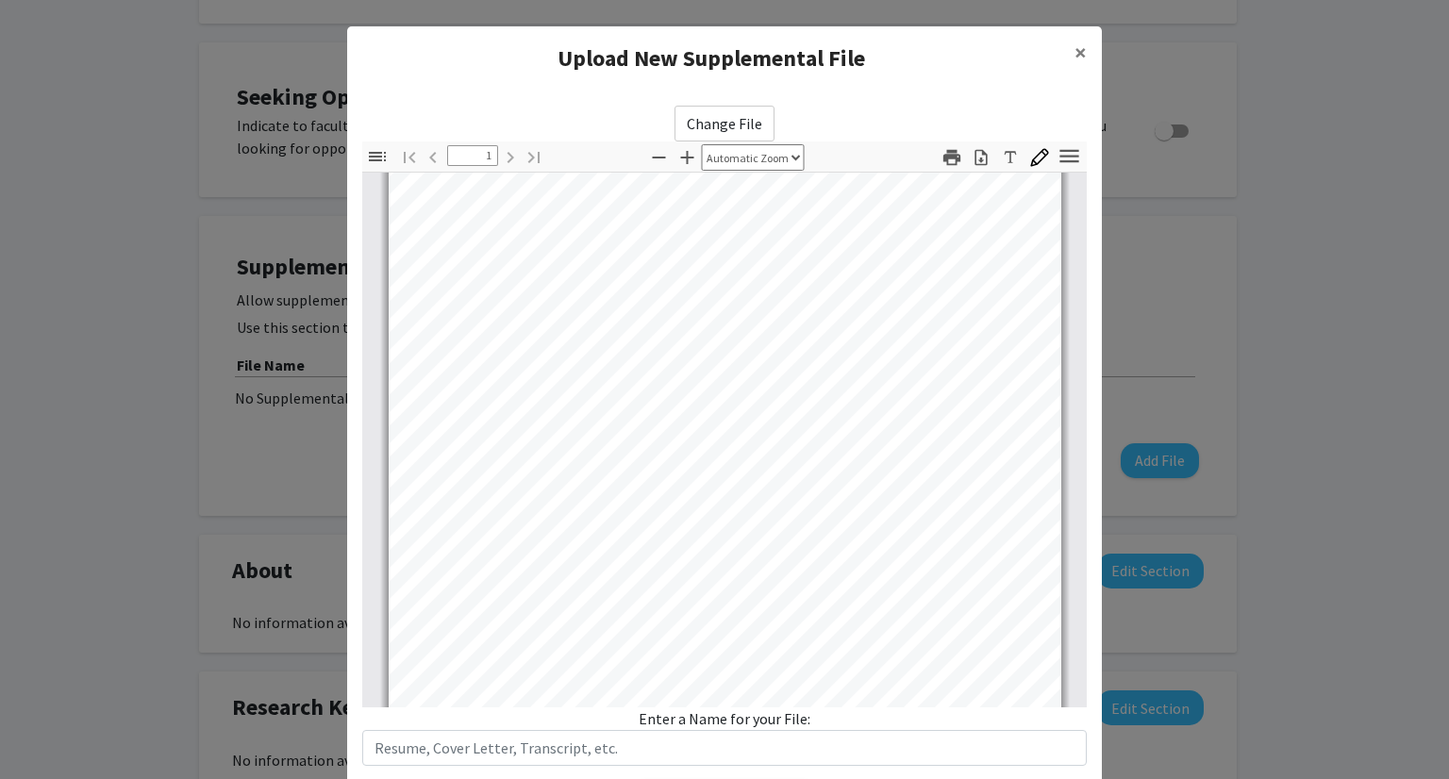
scroll to position [353, 0]
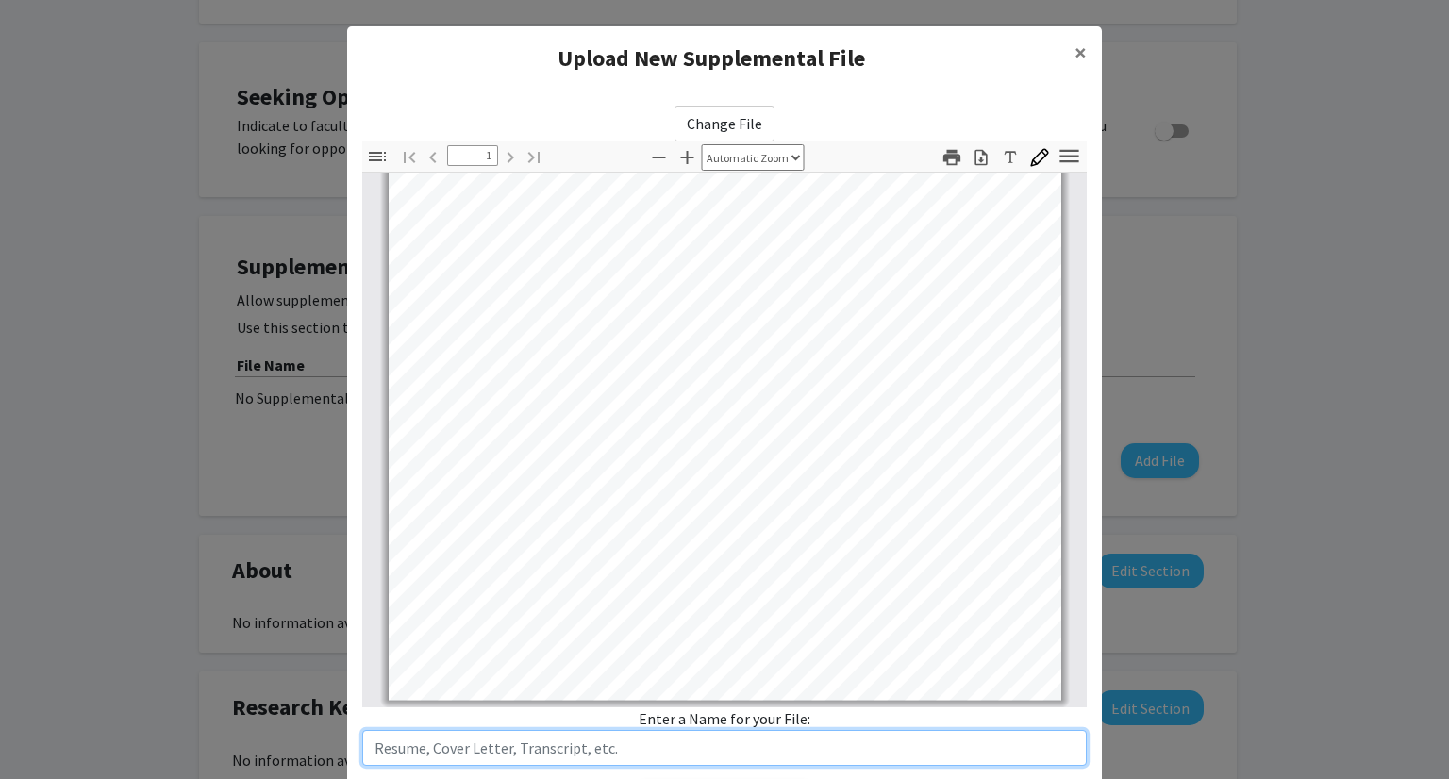
click at [688, 750] on input "text" at bounding box center [724, 748] width 724 height 36
type input "Resume"
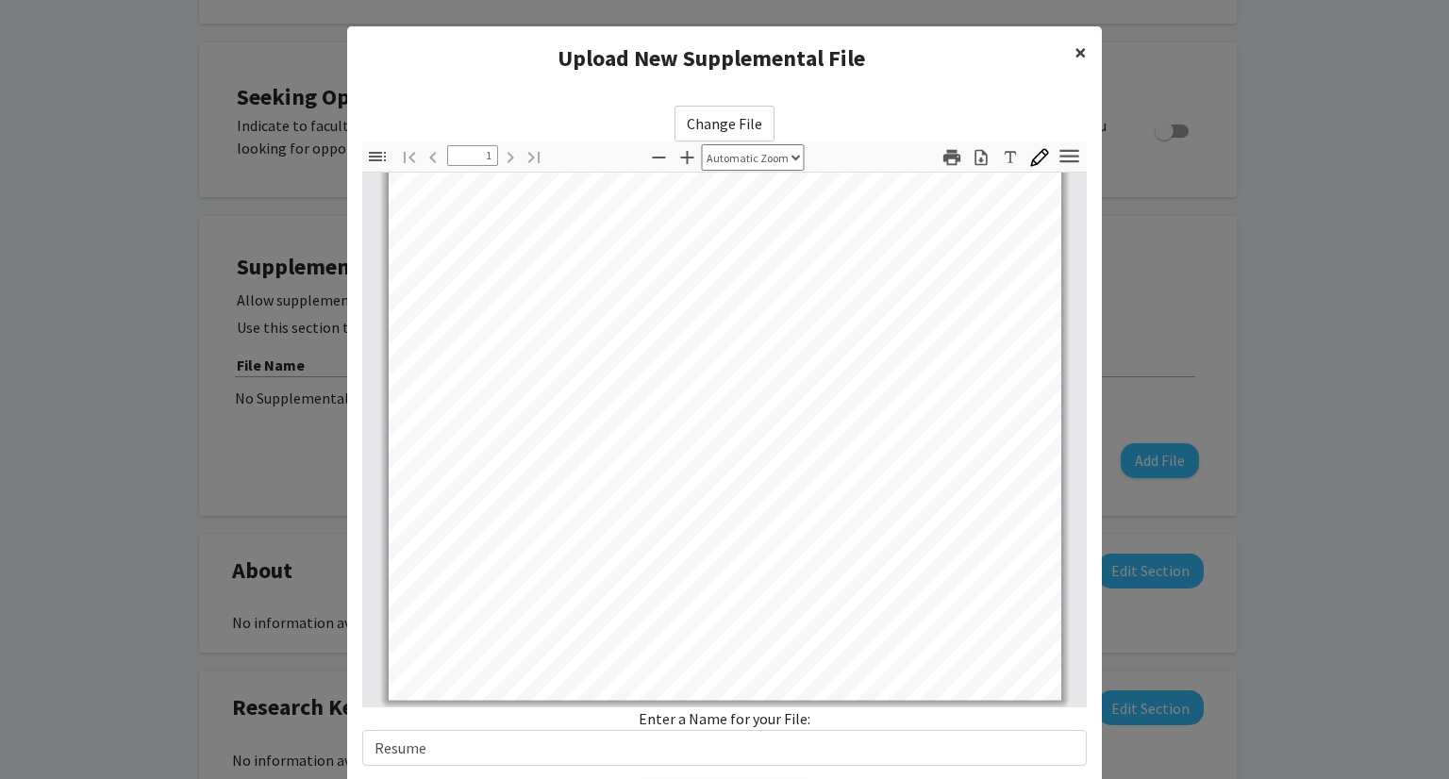
click at [1074, 55] on span "×" at bounding box center [1080, 52] width 12 height 29
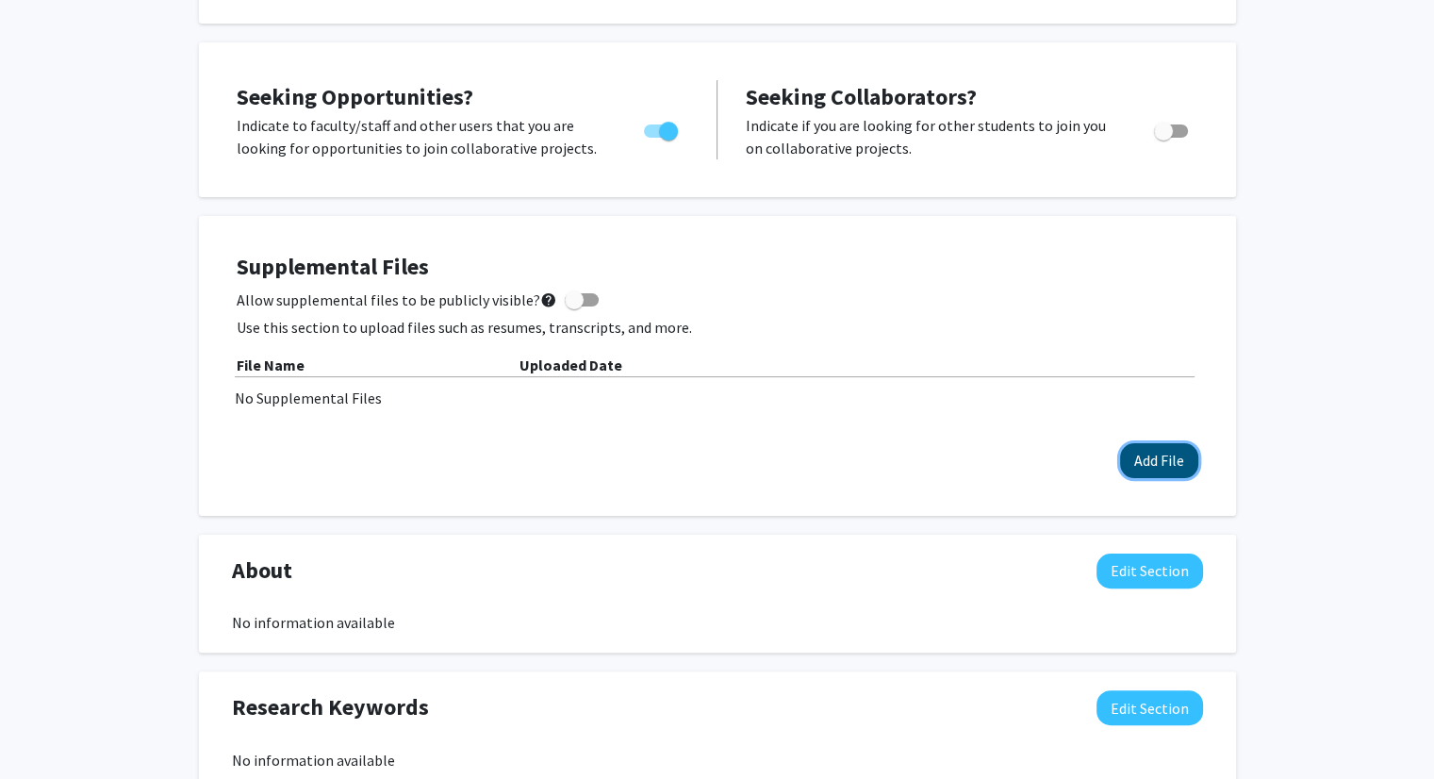
click at [1139, 443] on button "Add File" at bounding box center [1159, 460] width 78 height 35
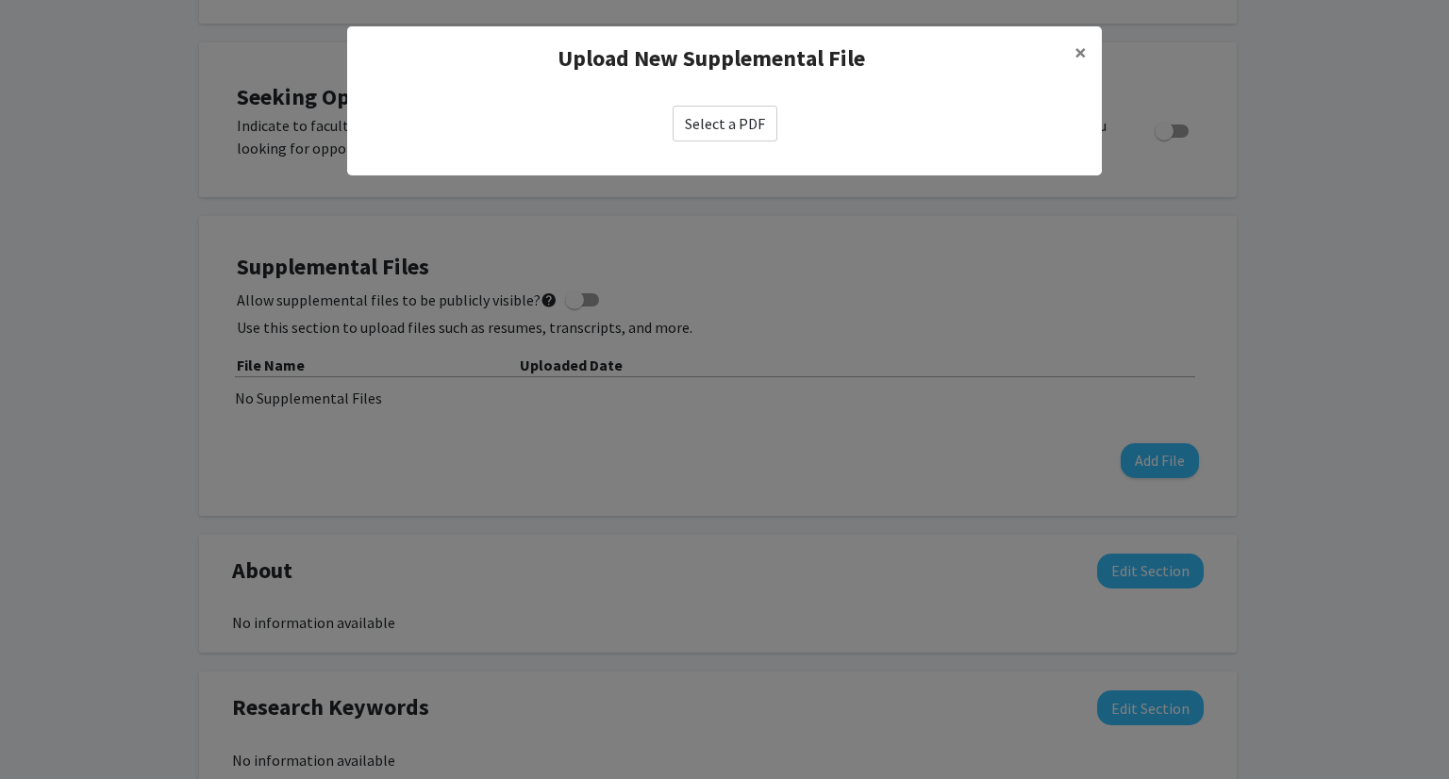
click at [732, 120] on label "Select a PDF" at bounding box center [724, 124] width 105 height 36
click at [0, 0] on input "Select a PDF" at bounding box center [0, 0] width 0 height 0
select select "custom"
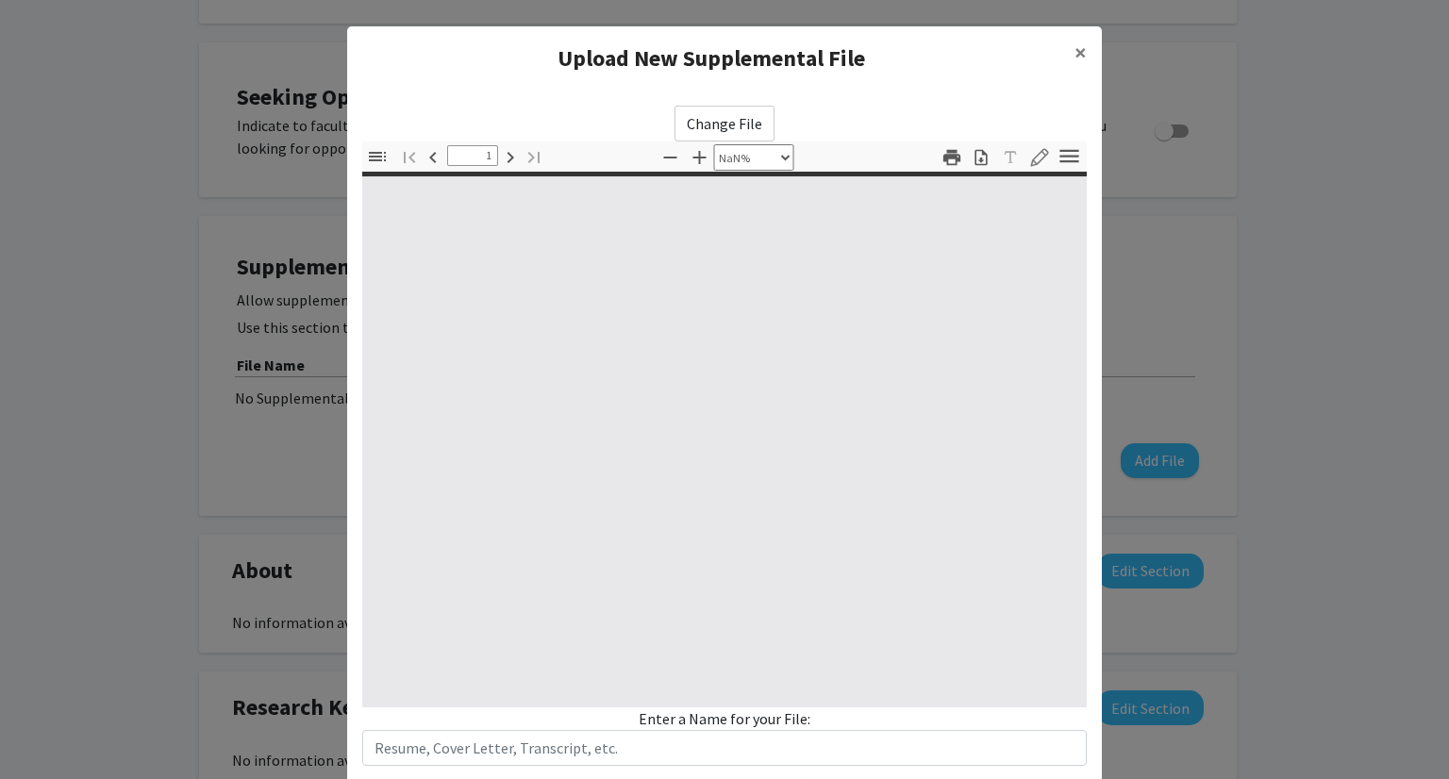
type input "0"
select select "custom"
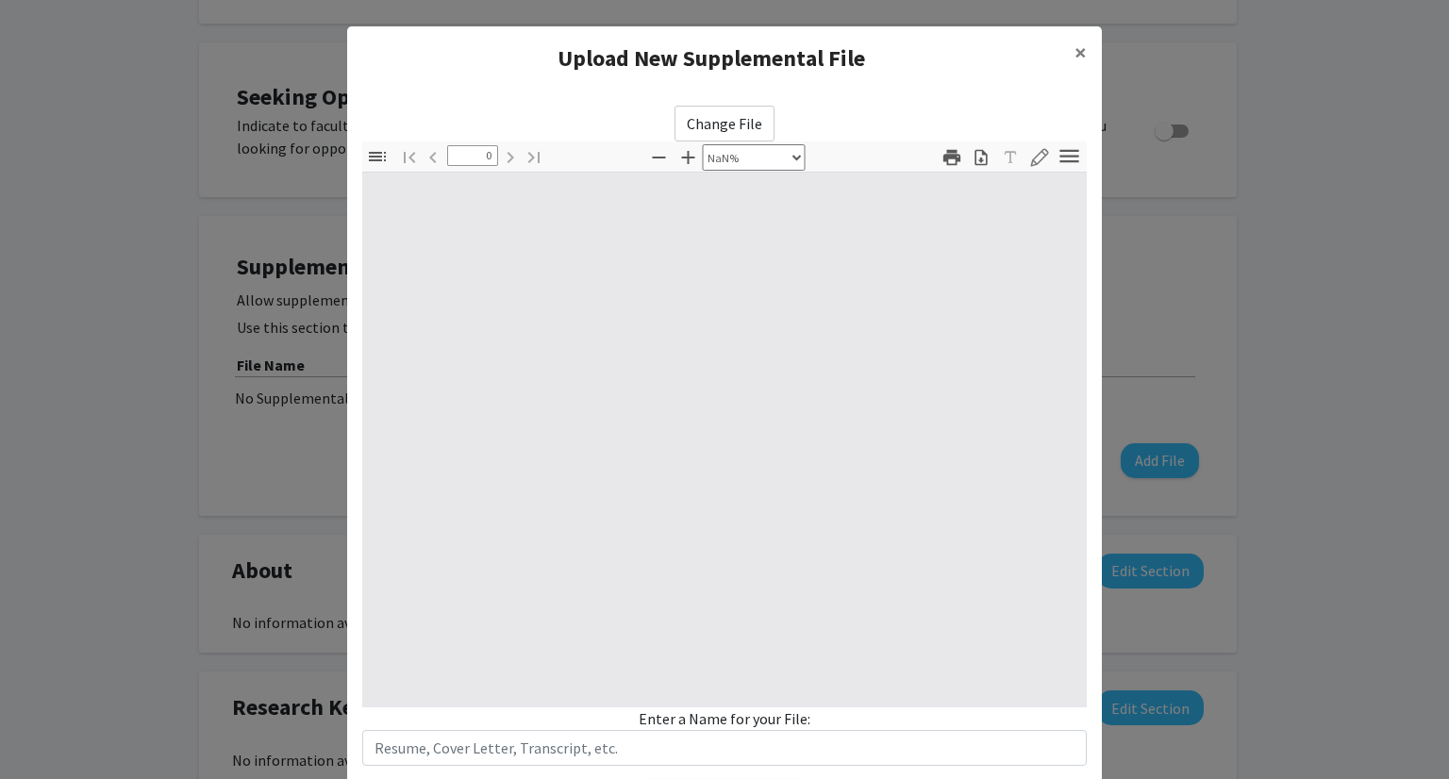
type input "1"
select select "auto"
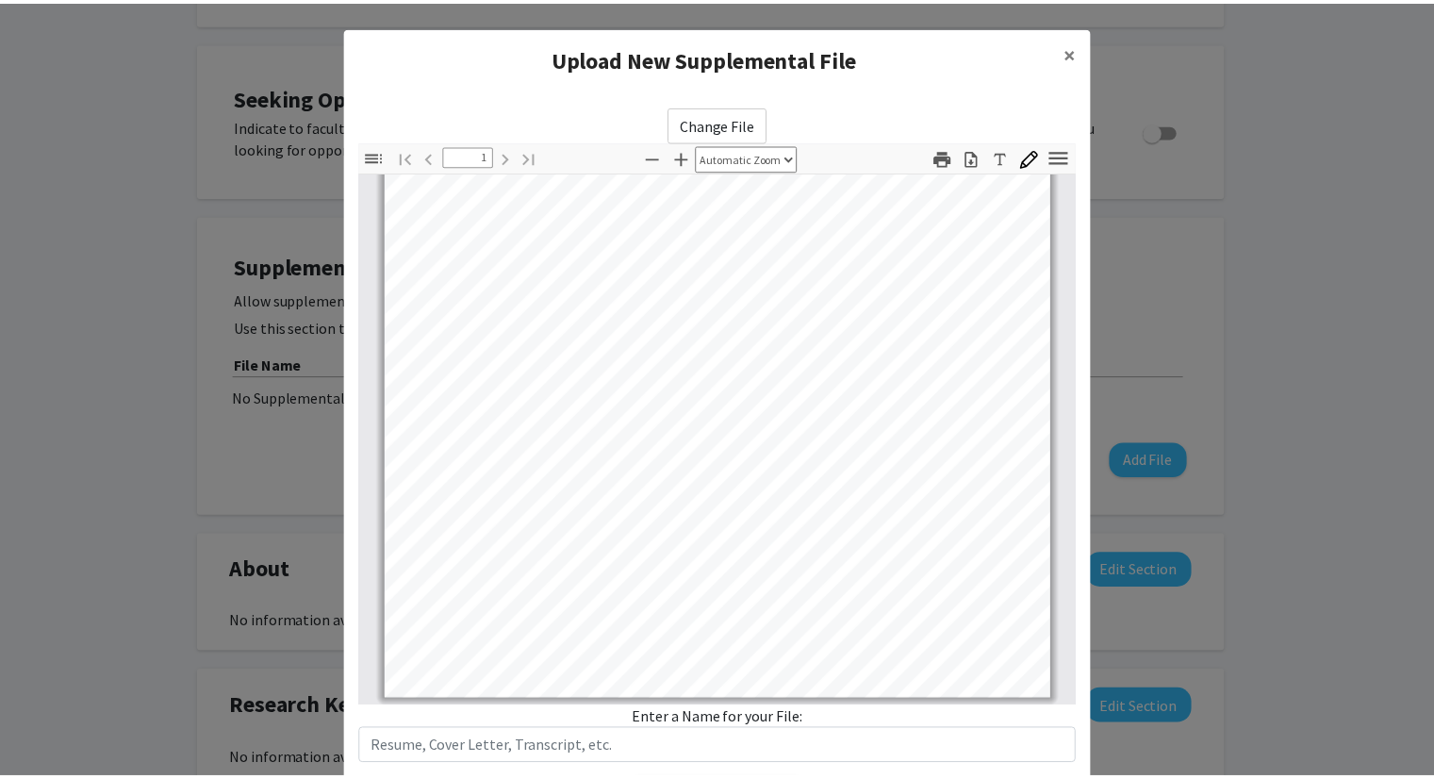
scroll to position [113, 0]
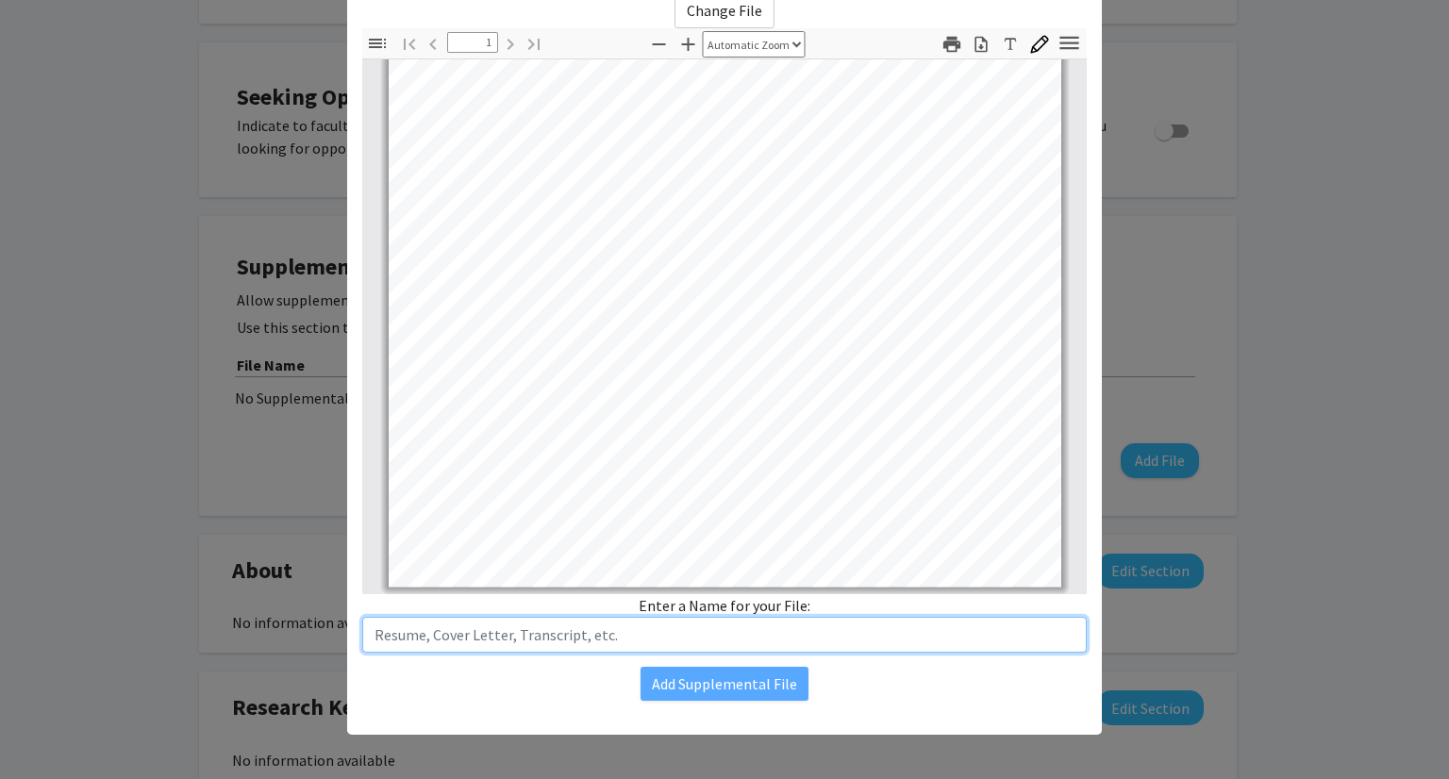
click at [574, 632] on input "text" at bounding box center [724, 635] width 724 height 36
type input "Resume"
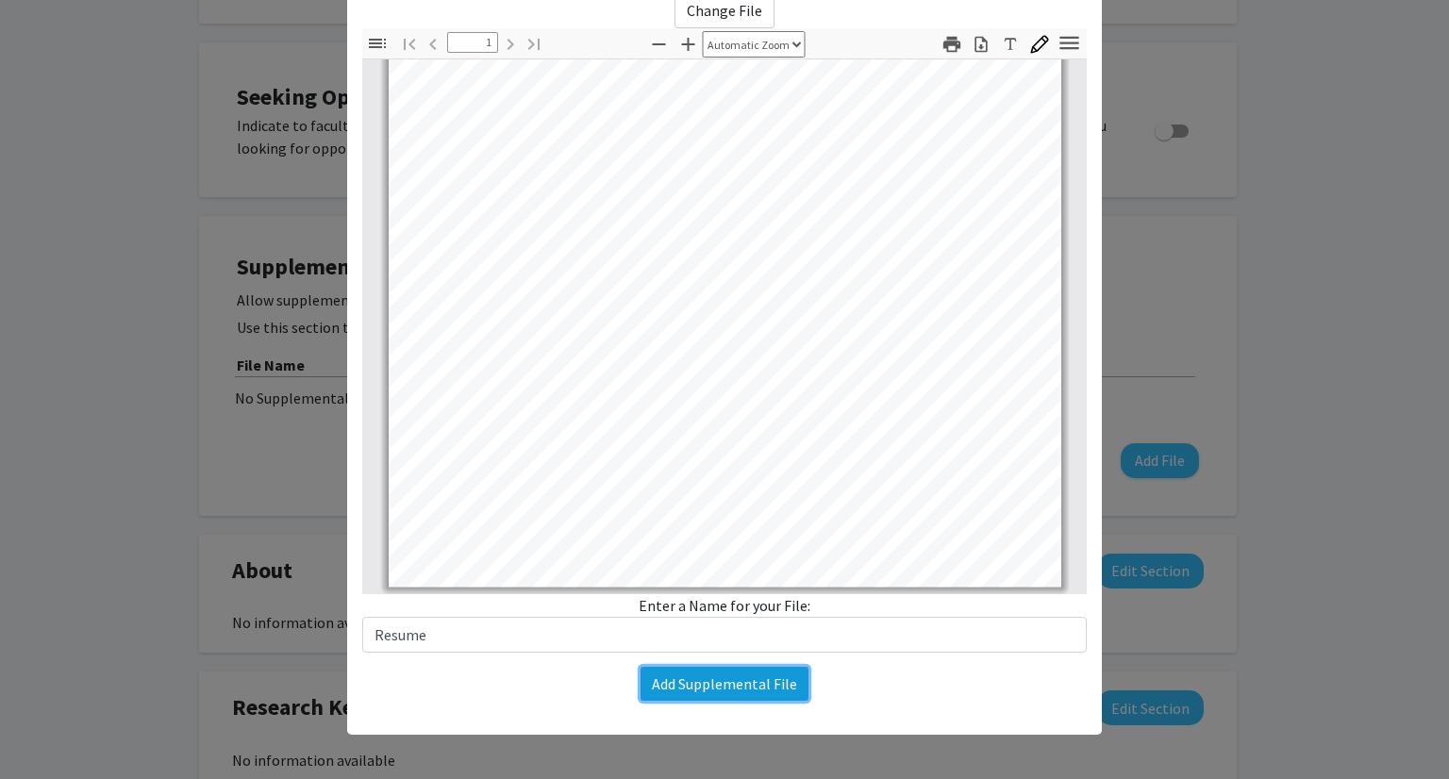
click at [703, 689] on button "Add Supplemental File" at bounding box center [724, 684] width 168 height 34
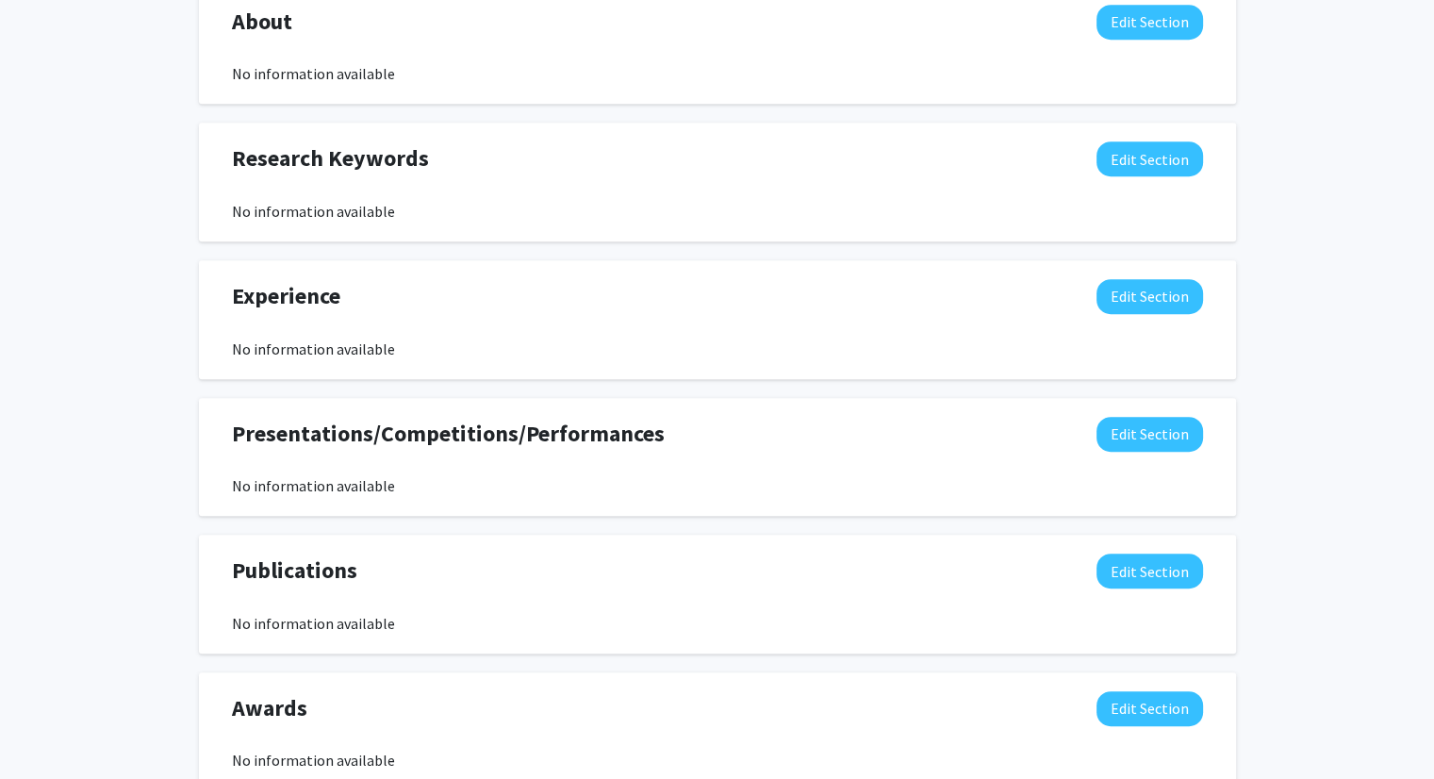
scroll to position [923, 0]
click at [1160, 166] on button "Edit Section" at bounding box center [1150, 158] width 107 height 35
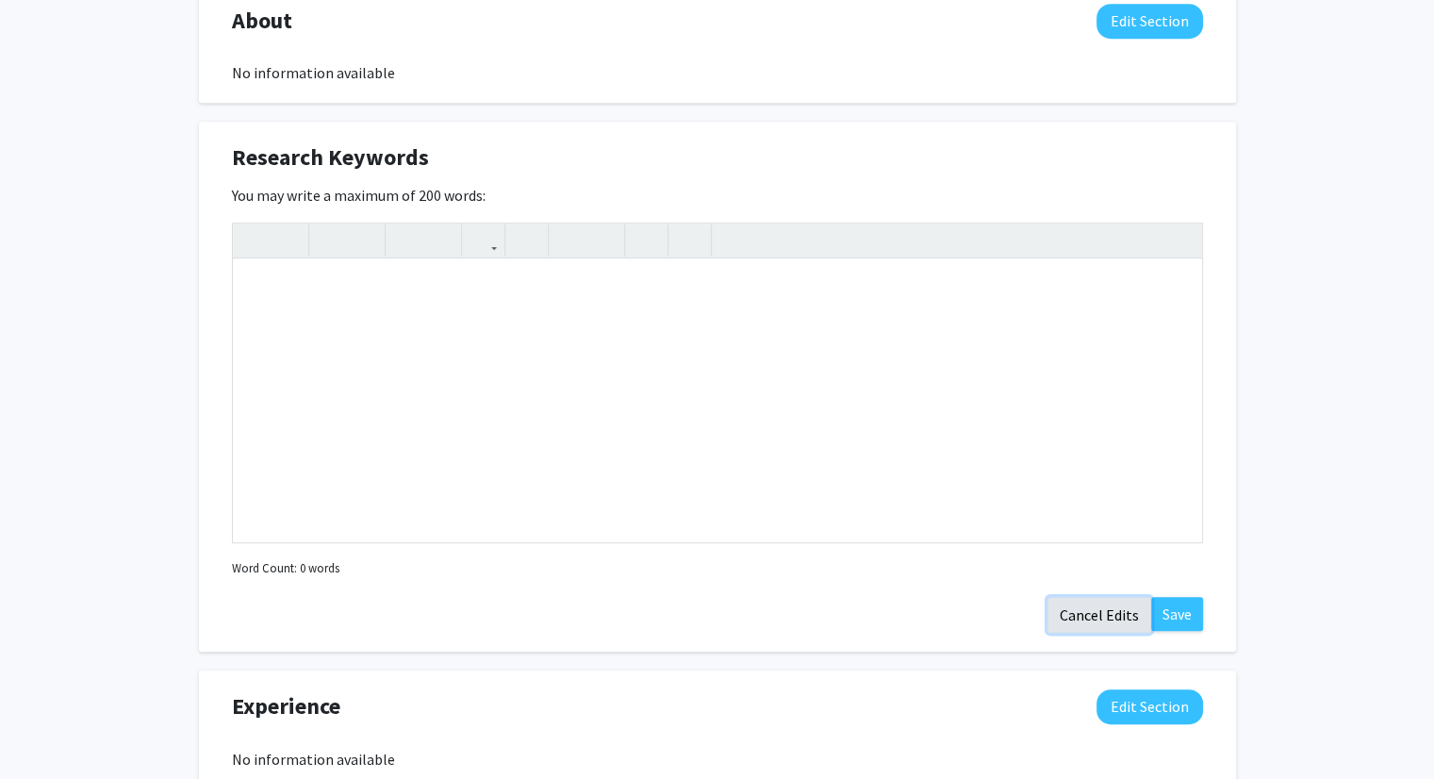
click at [1102, 614] on button "Cancel Edits" at bounding box center [1100, 615] width 104 height 36
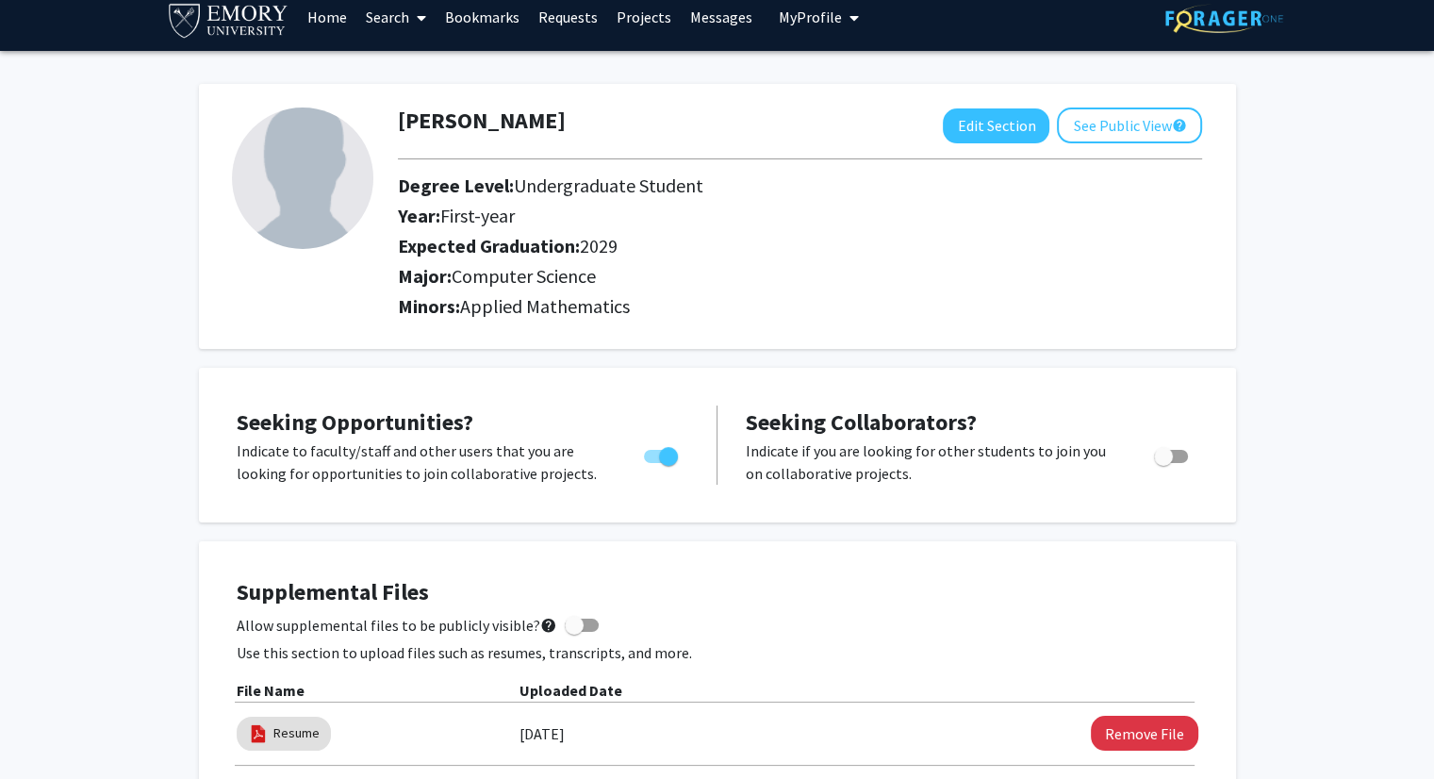
scroll to position [18, 0]
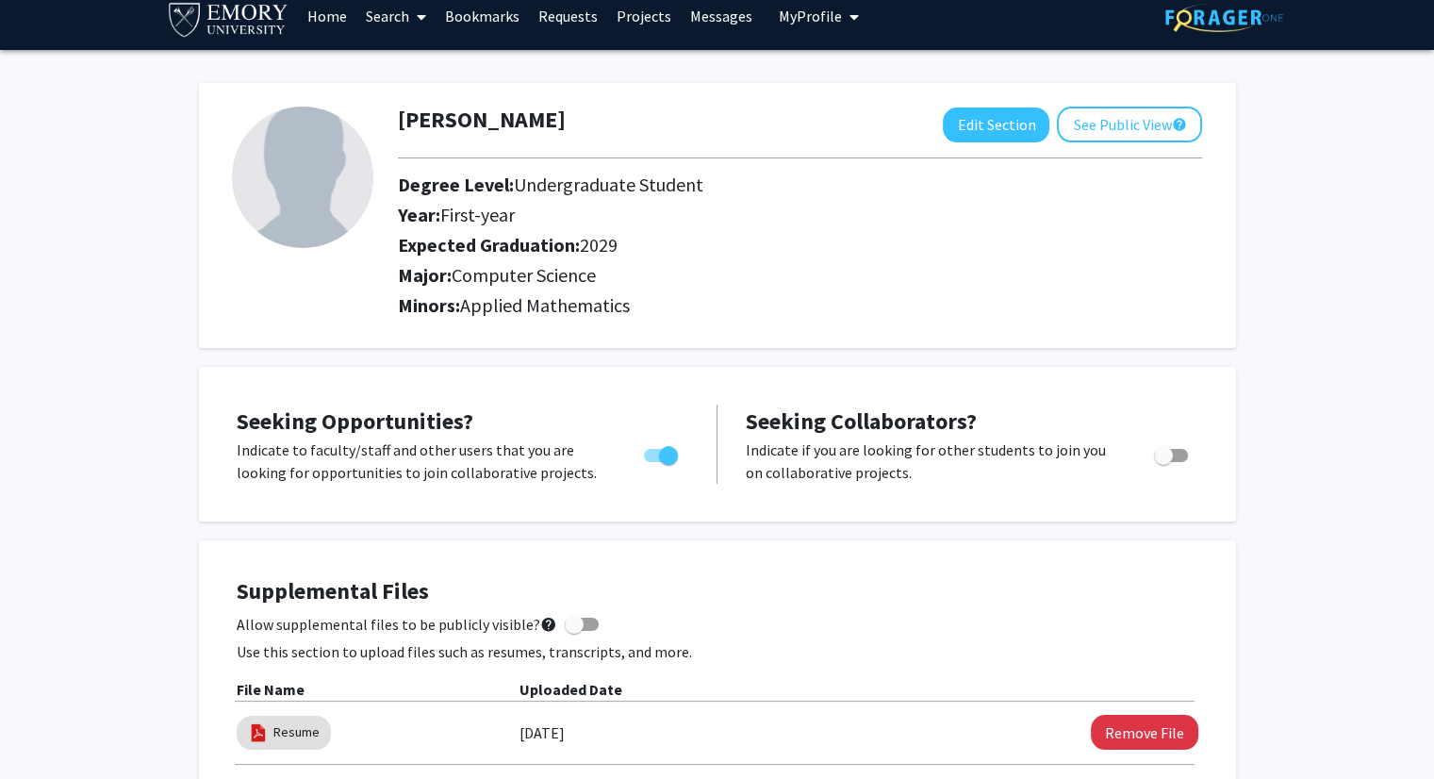
click at [312, 158] on img at bounding box center [302, 177] width 141 height 141
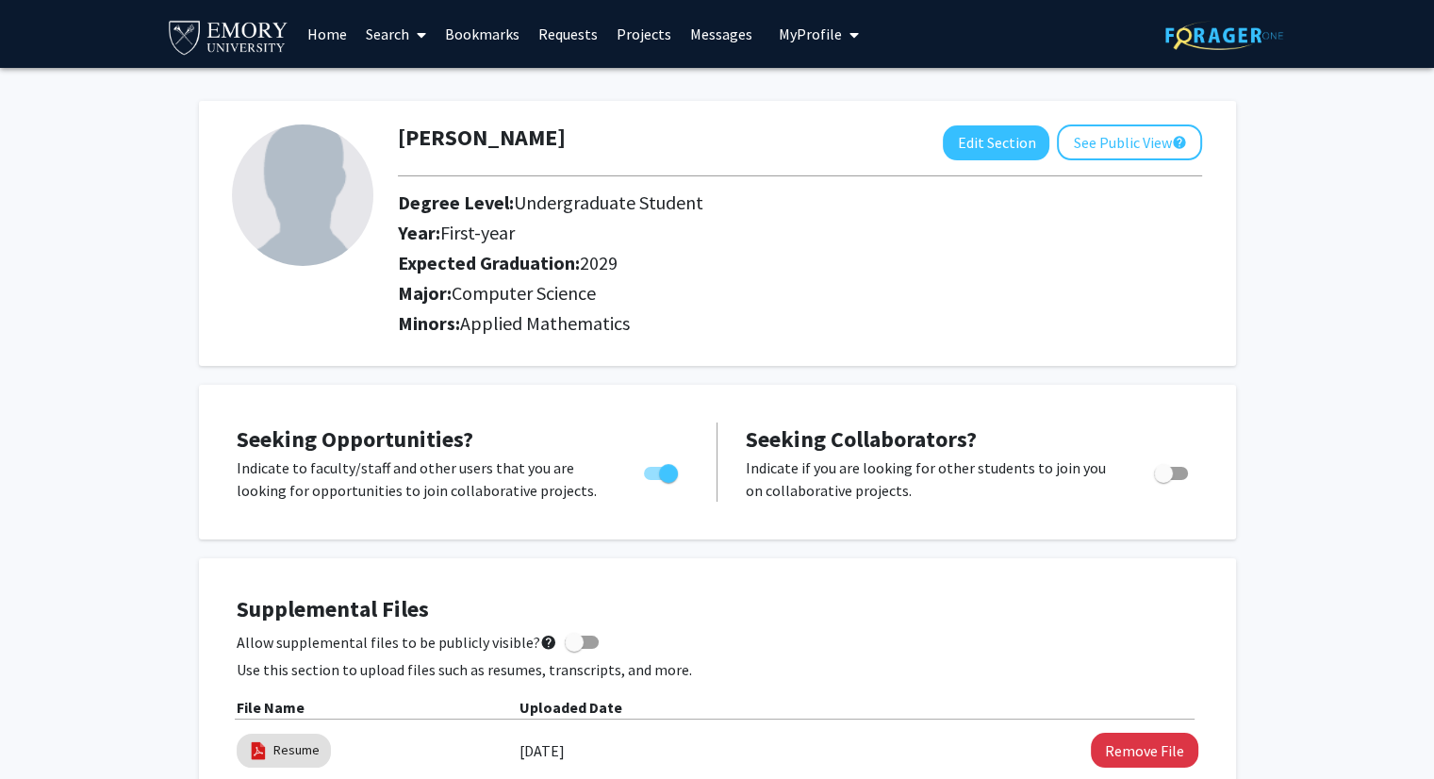
click at [389, 45] on link "Search" at bounding box center [395, 34] width 79 height 66
click at [451, 92] on span "Faculty/Staff" at bounding box center [425, 87] width 139 height 38
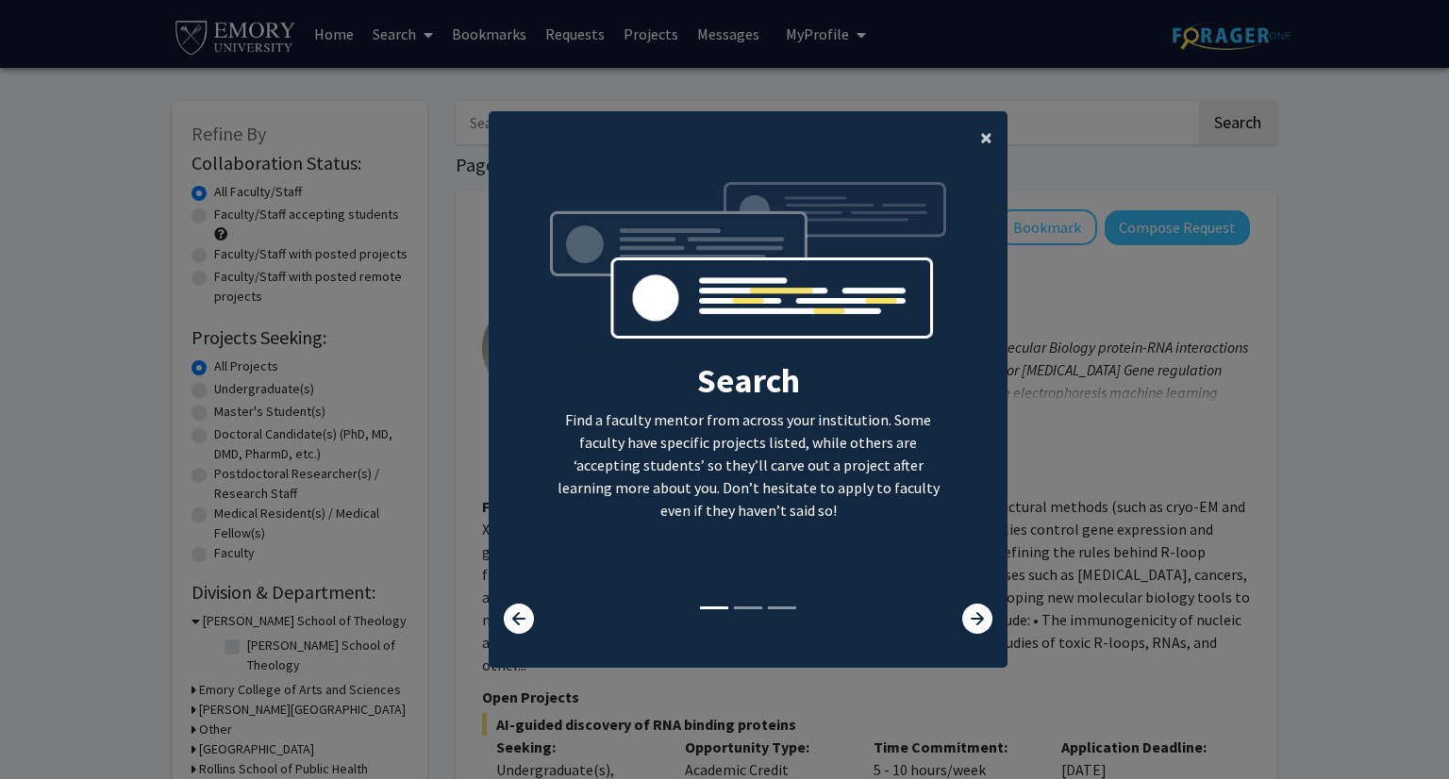
click at [980, 139] on span "×" at bounding box center [986, 137] width 12 height 29
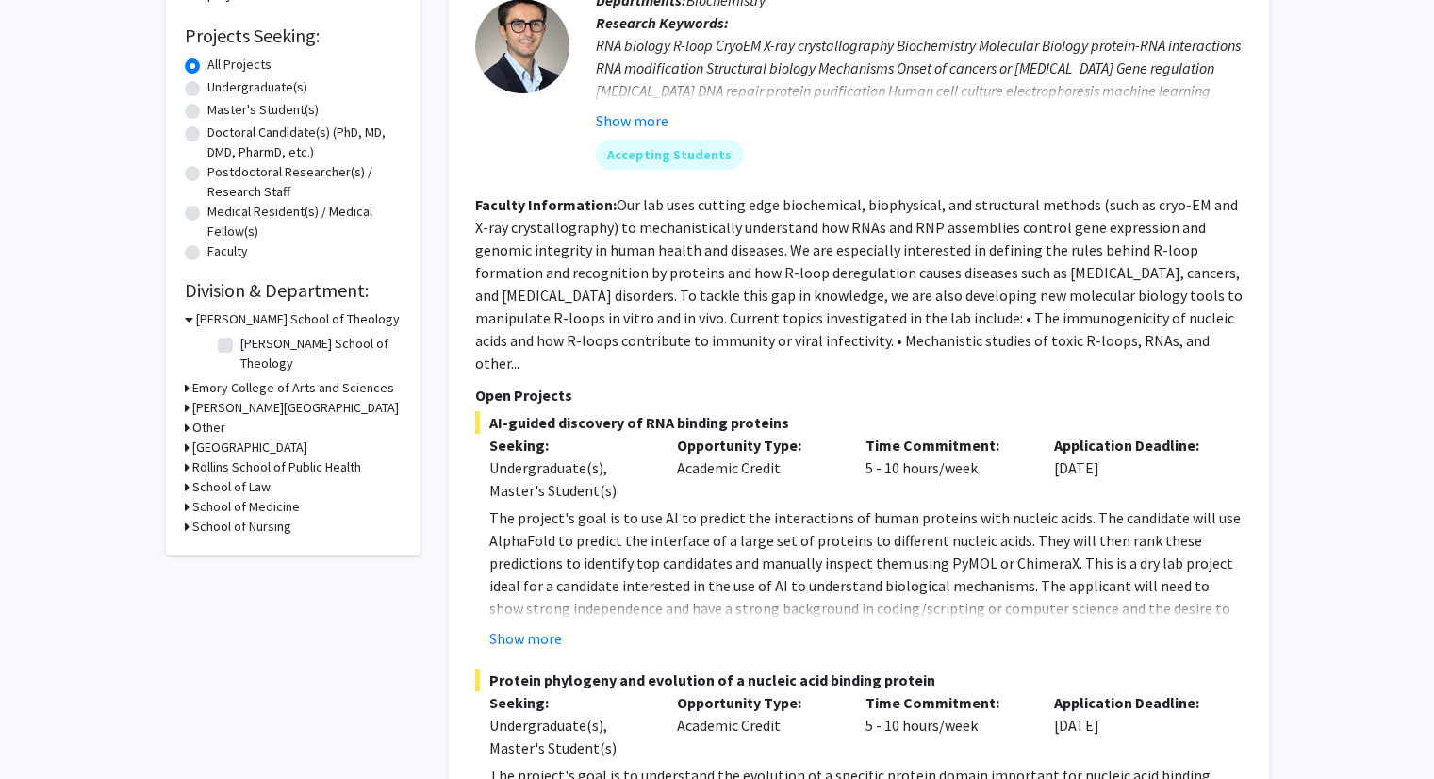
scroll to position [305, 0]
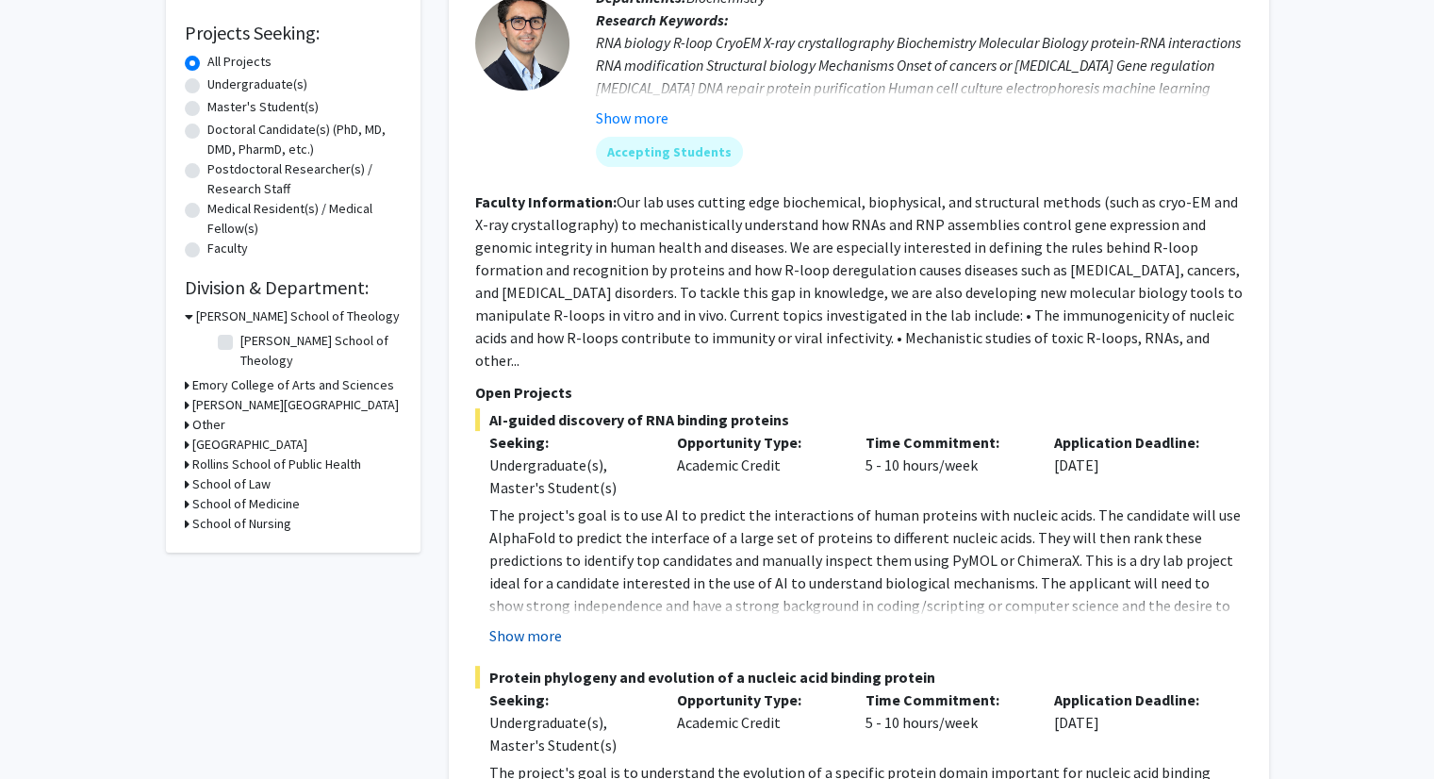
click at [523, 624] on button "Show more" at bounding box center [525, 635] width 73 height 23
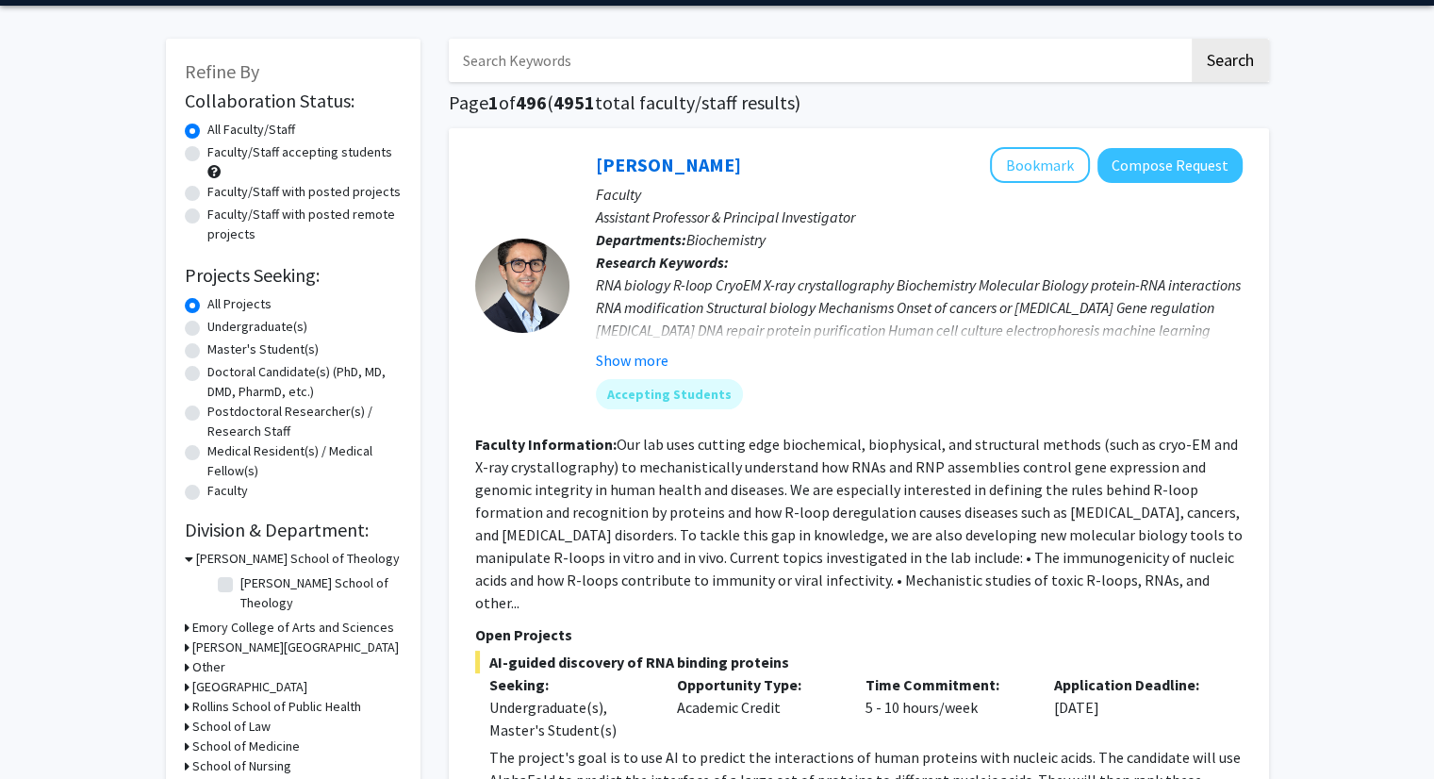
scroll to position [0, 0]
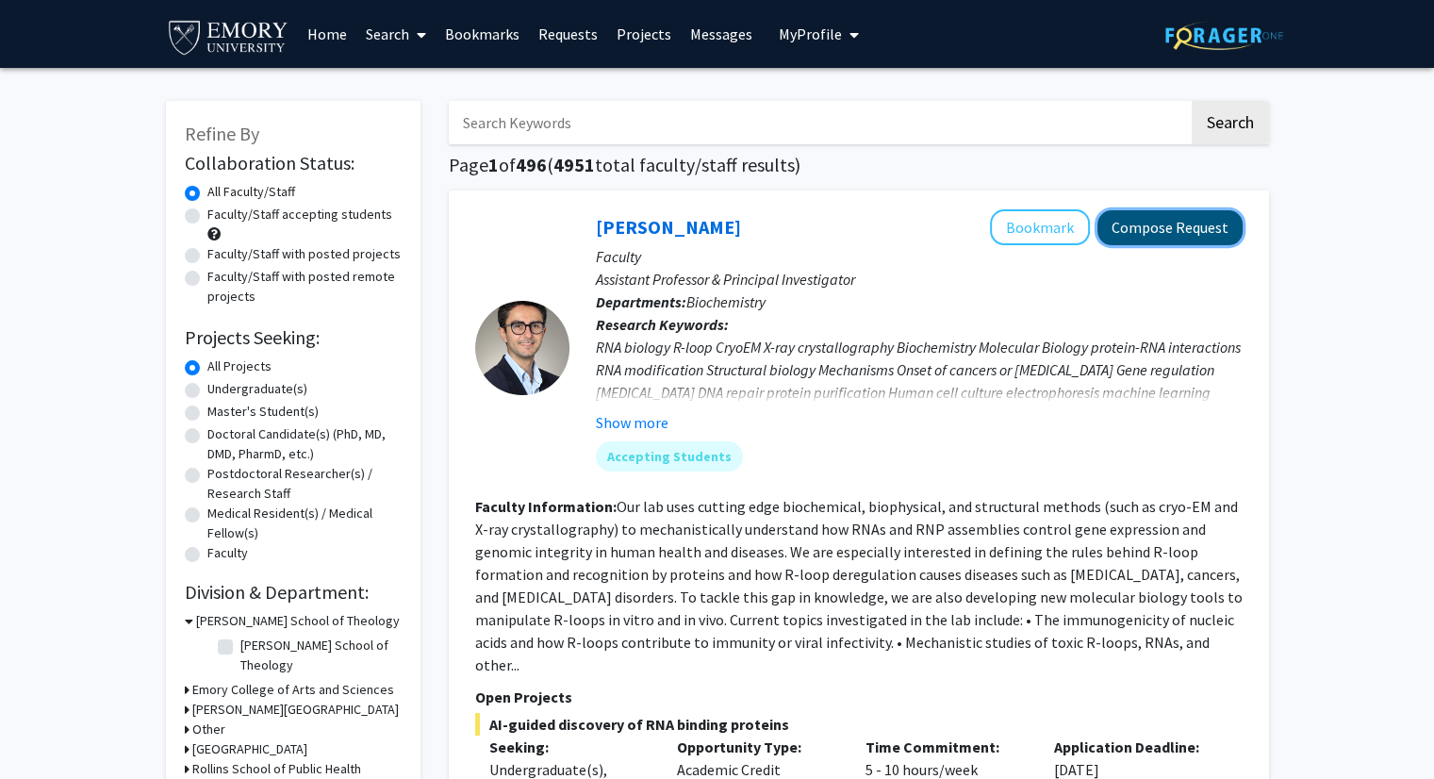
click at [1192, 224] on button "Compose Request" at bounding box center [1170, 227] width 145 height 35
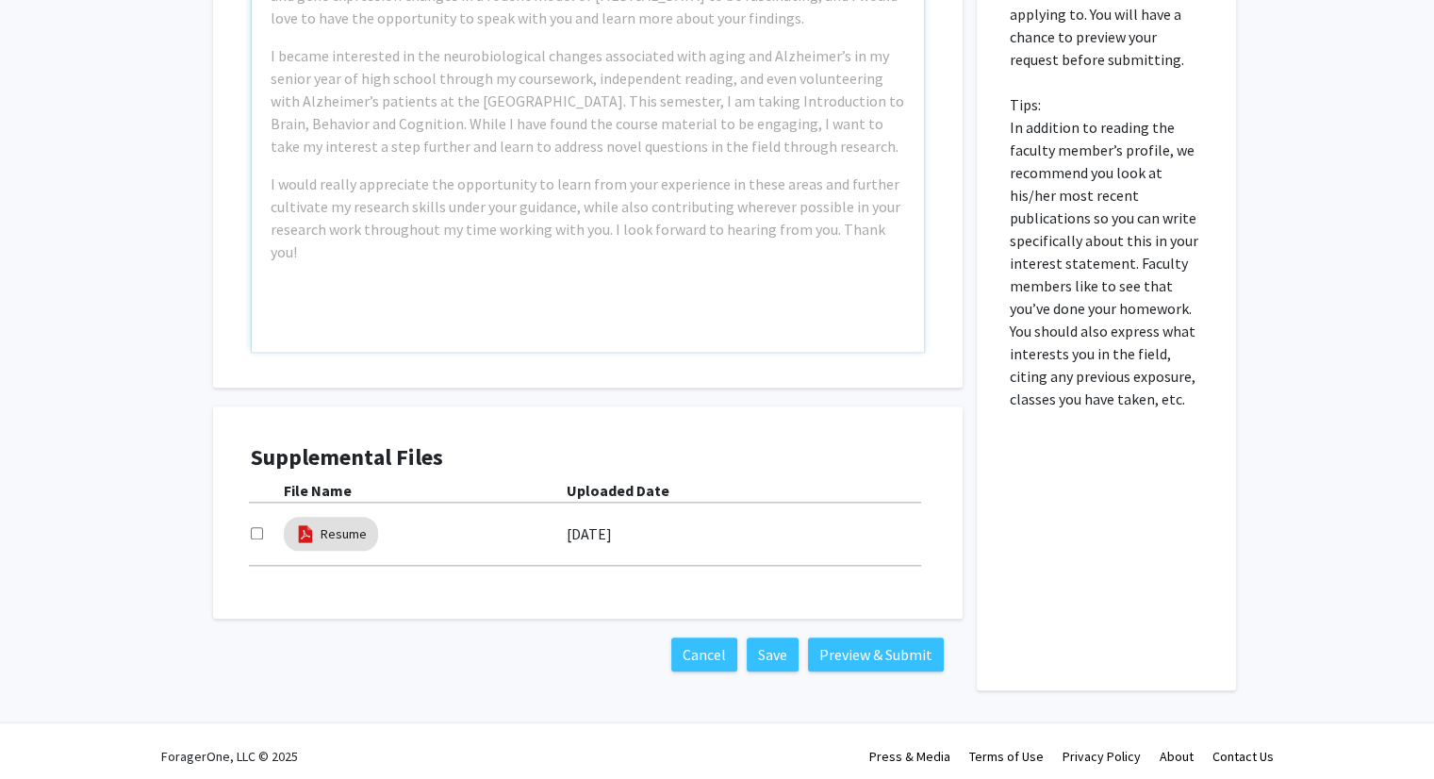
scroll to position [1967, 0]
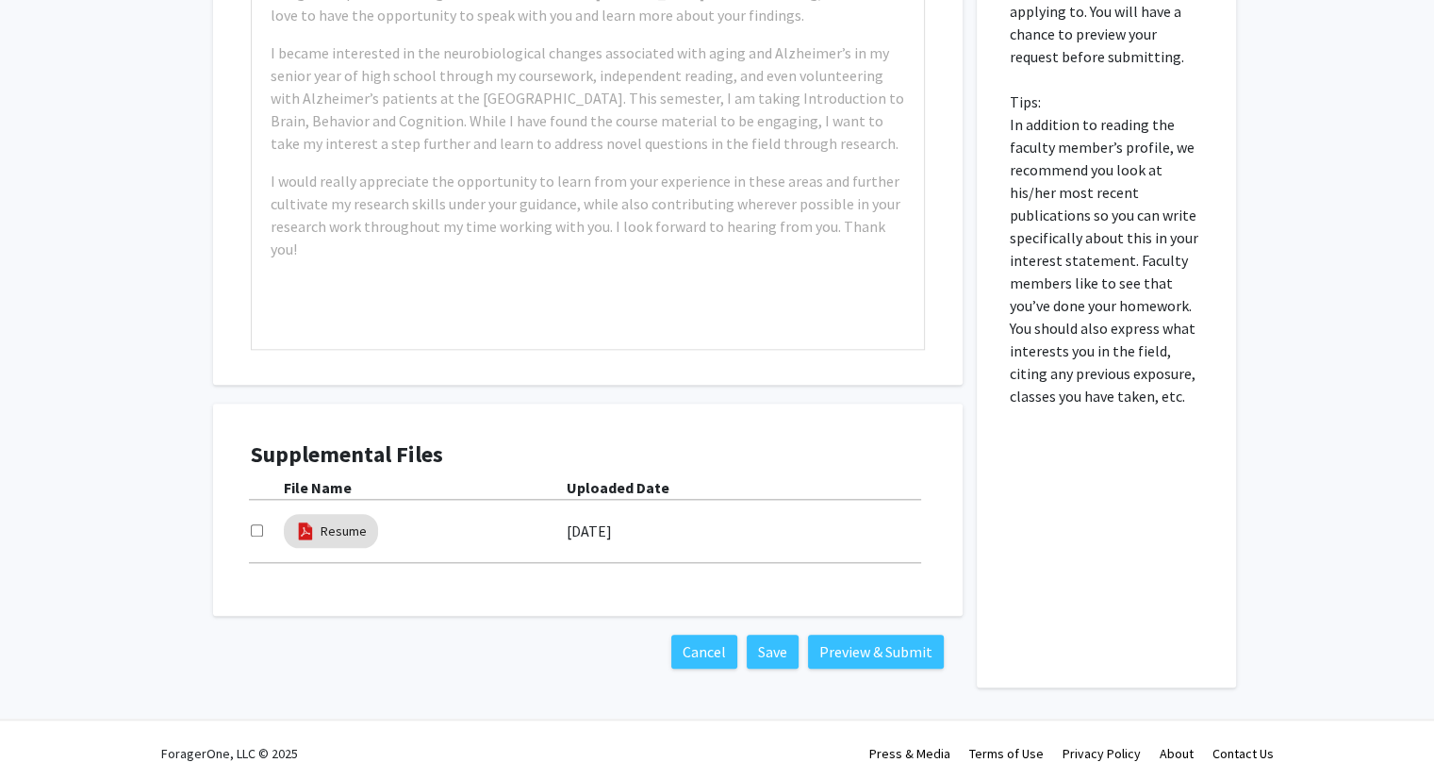
click at [251, 537] on div at bounding box center [267, 531] width 33 height 23
click at [253, 530] on input "checkbox" at bounding box center [257, 530] width 12 height 12
click at [257, 534] on input "checkbox" at bounding box center [257, 530] width 12 height 12
checkbox input "true"
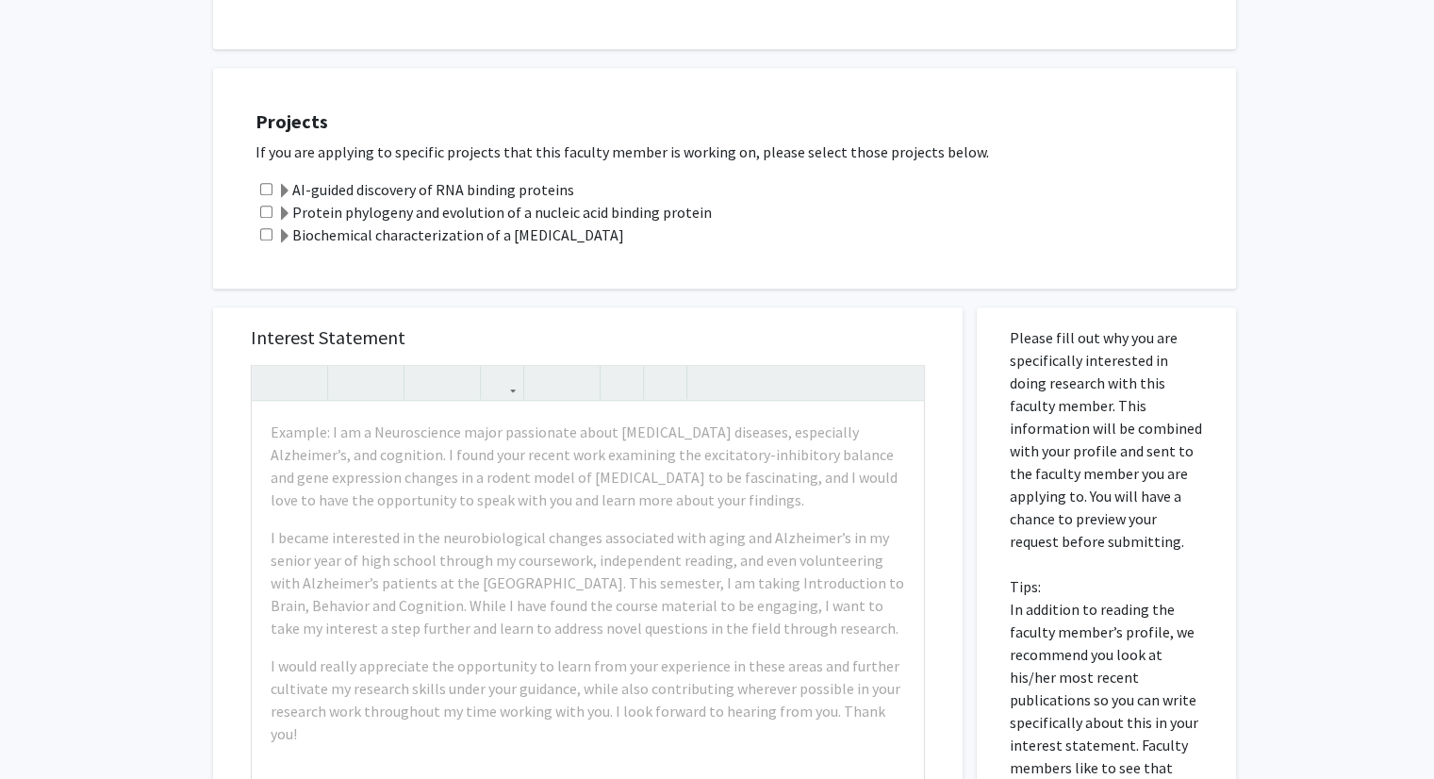
scroll to position [1479, 0]
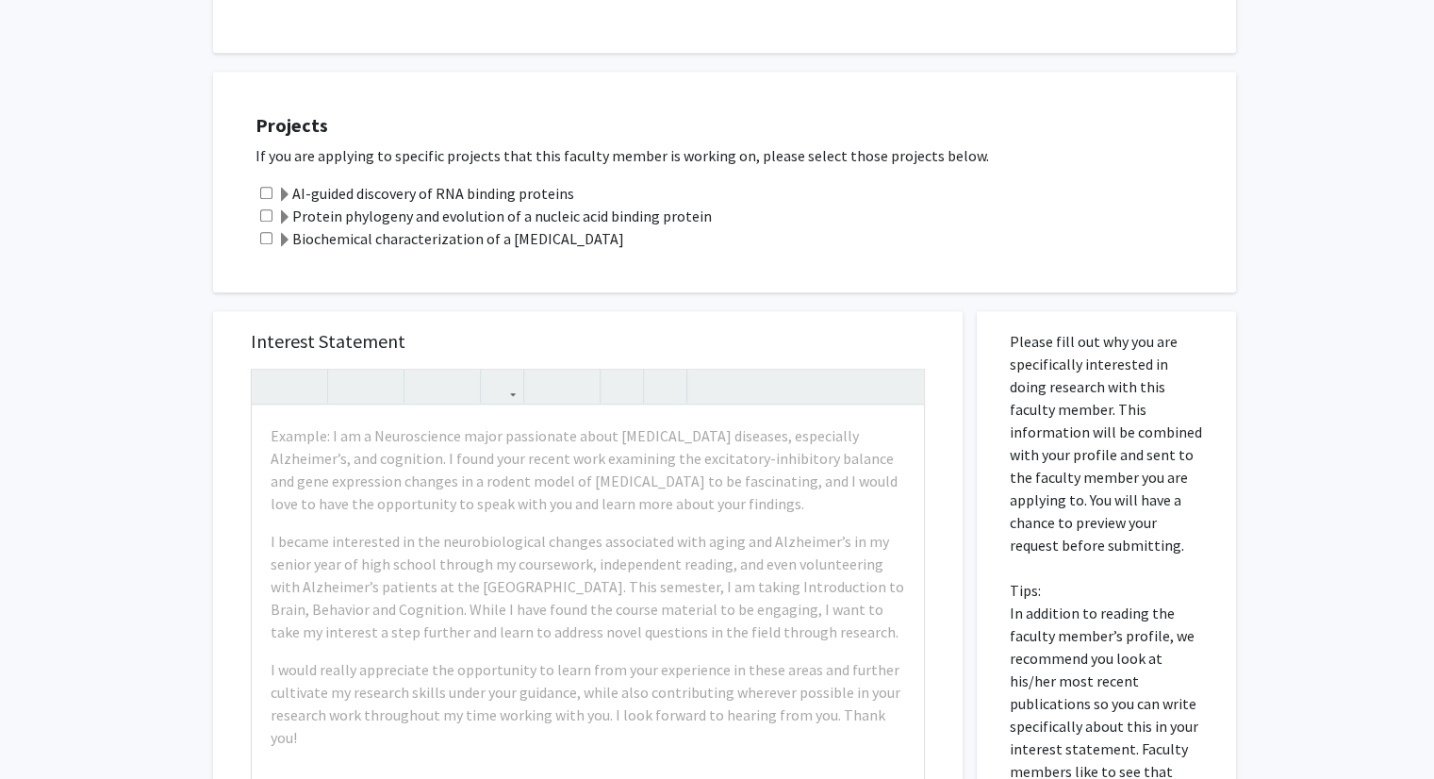
click at [260, 182] on div "AI-guided discovery of RNA binding proteins" at bounding box center [737, 193] width 962 height 23
click at [264, 190] on input "checkbox" at bounding box center [266, 193] width 12 height 12
checkbox input "true"
click at [407, 517] on div "Example: I am a Neuroscience major passionate about [MEDICAL_DATA] diseases, es…" at bounding box center [588, 622] width 672 height 432
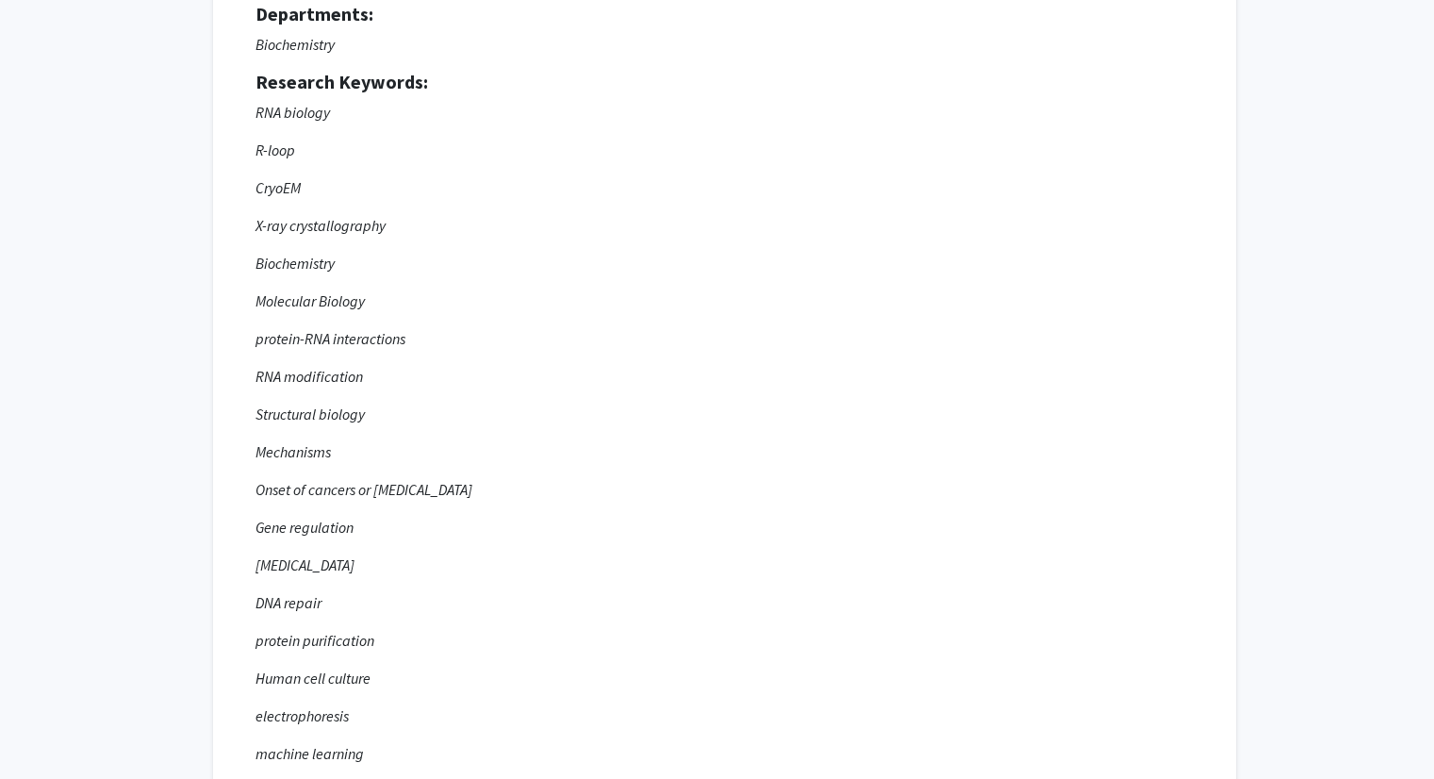
scroll to position [0, 0]
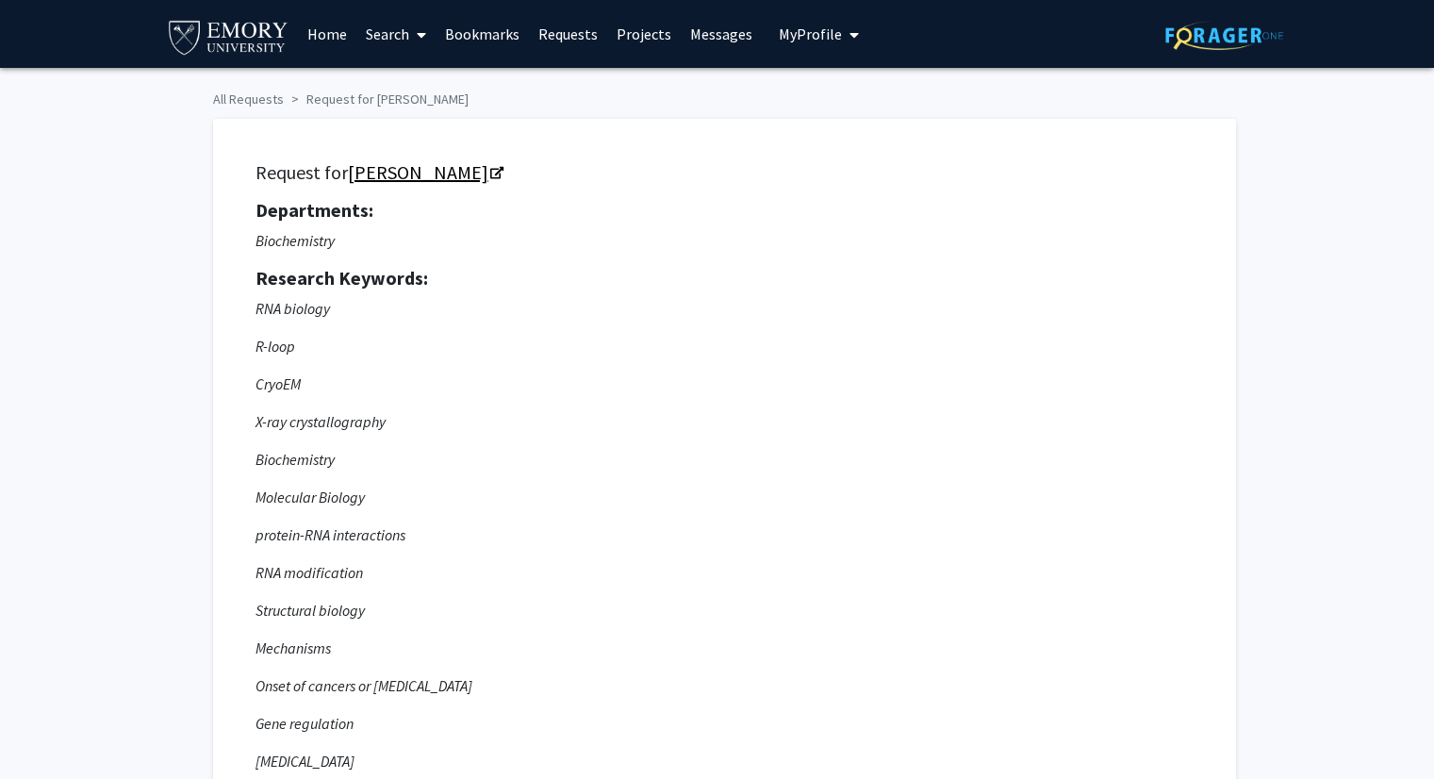
click at [494, 172] on link "[PERSON_NAME]" at bounding box center [425, 172] width 154 height 24
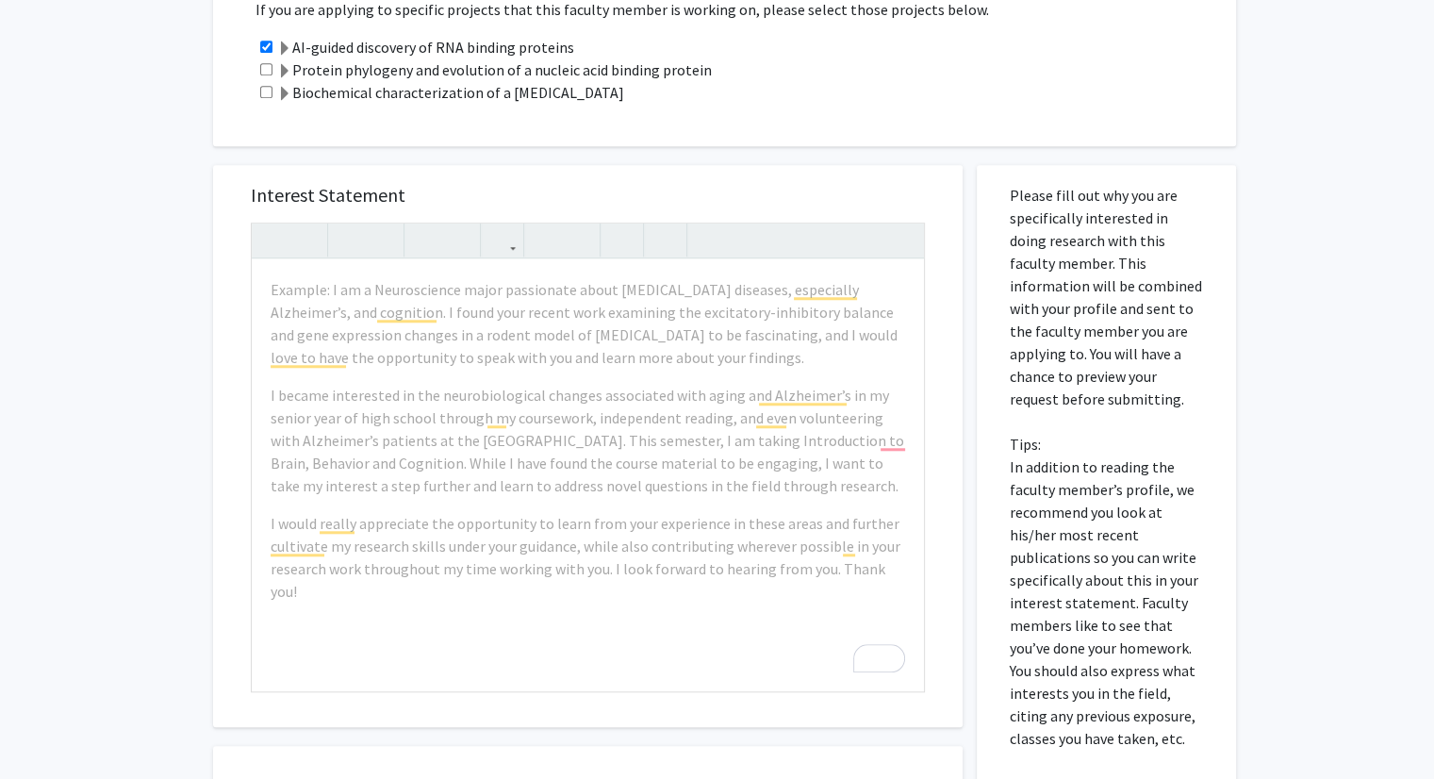
scroll to position [1648, 0]
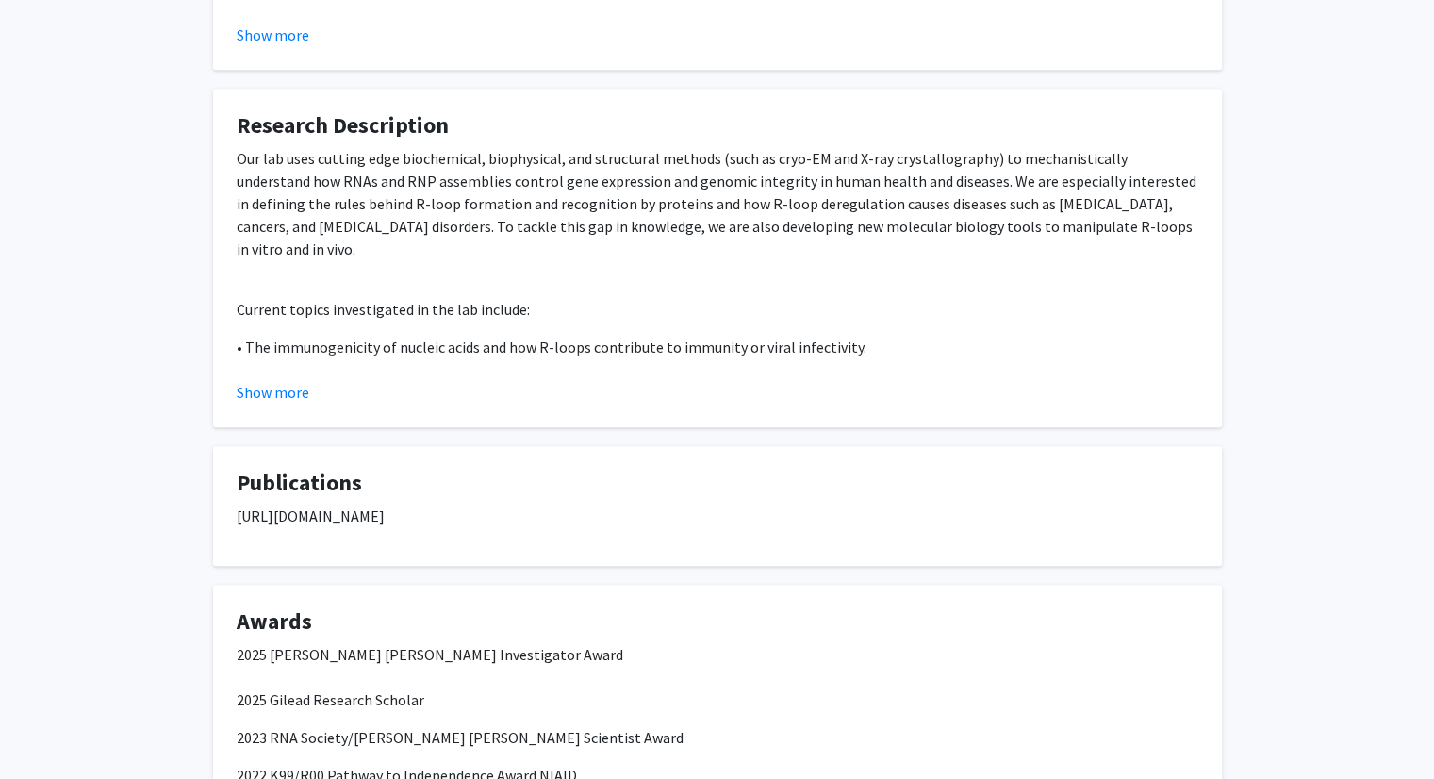
scroll to position [1751, 0]
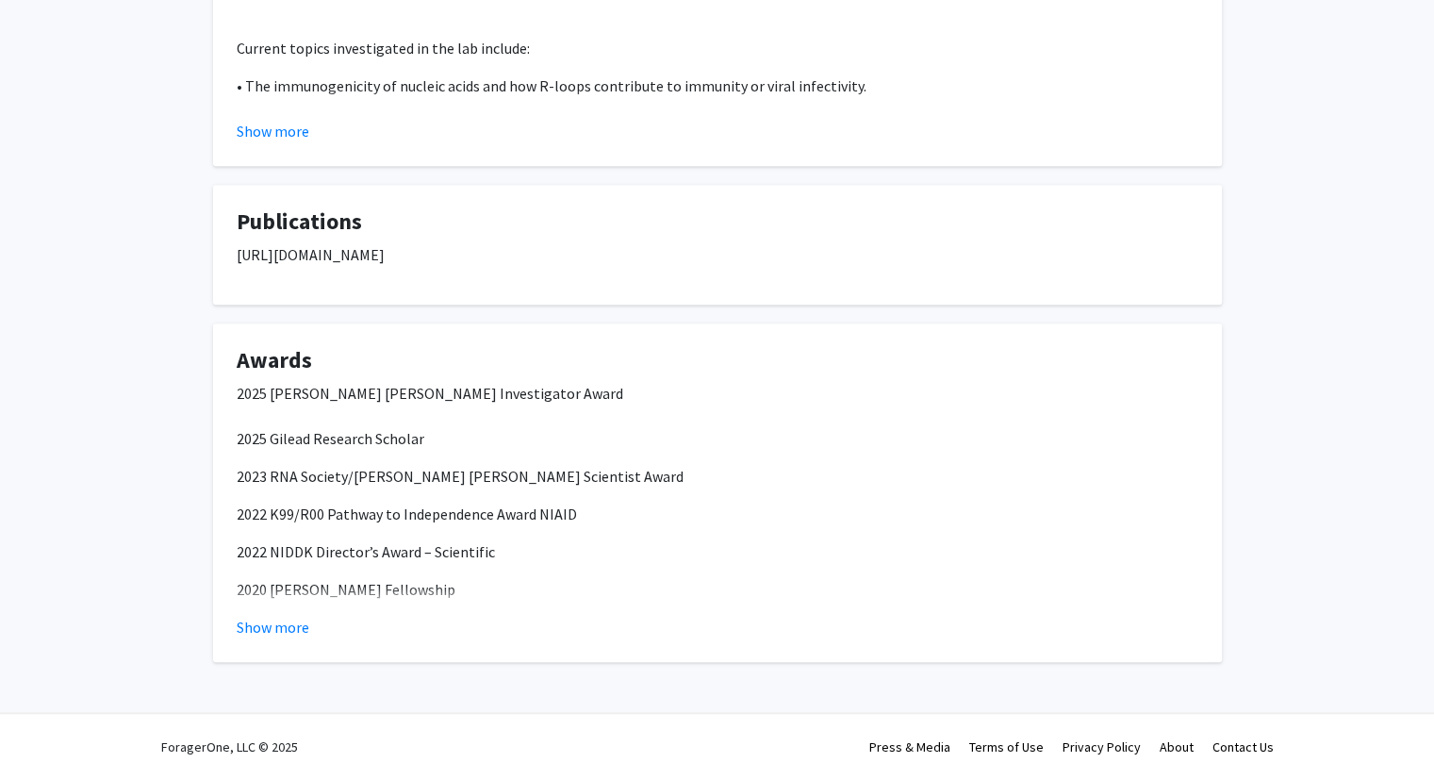
drag, startPoint x: 893, startPoint y: 248, endPoint x: 228, endPoint y: 267, distance: 665.1
click at [228, 267] on fg-card "Publications [URL][DOMAIN_NAME]" at bounding box center [717, 245] width 1009 height 120
copy p "[URL][DOMAIN_NAME]"
